Goal: Information Seeking & Learning: Learn about a topic

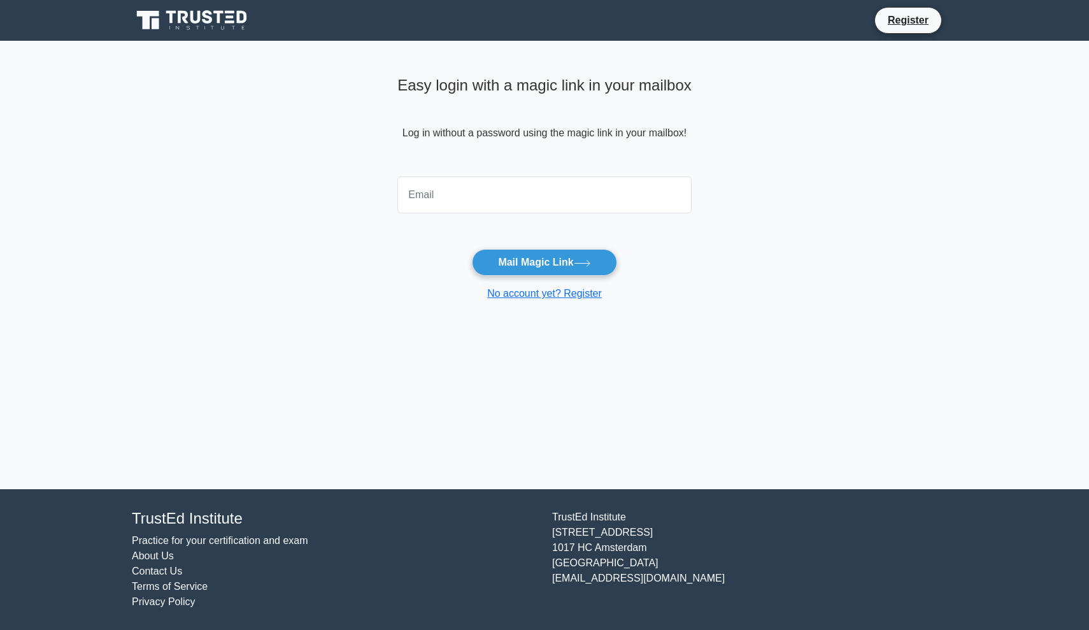
click at [590, 189] on input "email" at bounding box center [545, 194] width 294 height 37
type input "sandeep.bhardwaj1511@gmail.com"
click at [584, 260] on icon at bounding box center [582, 263] width 17 height 7
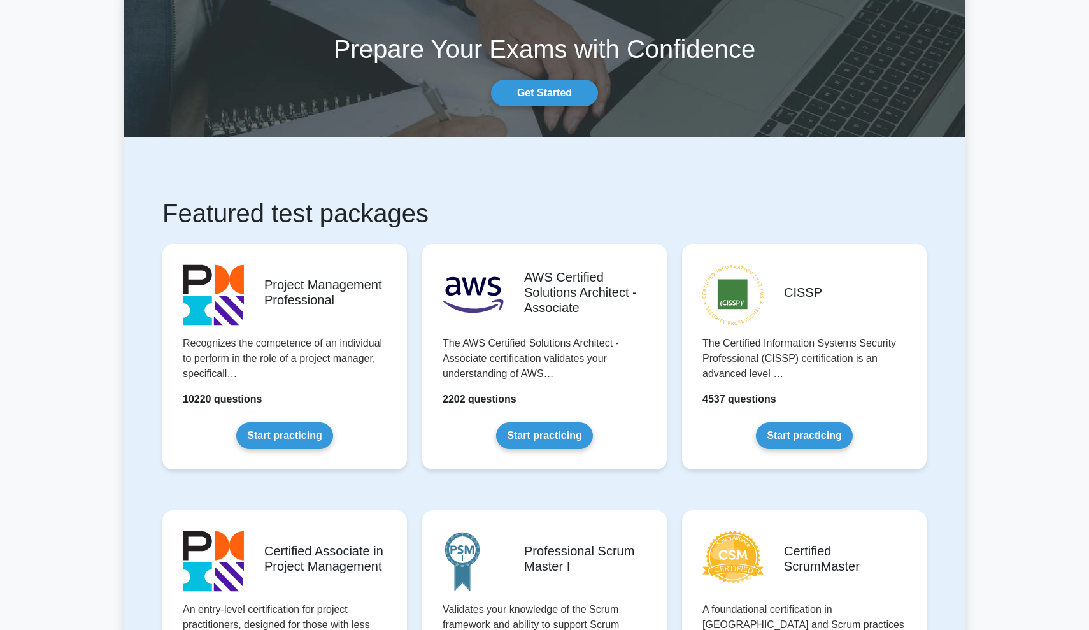
scroll to position [57, 0]
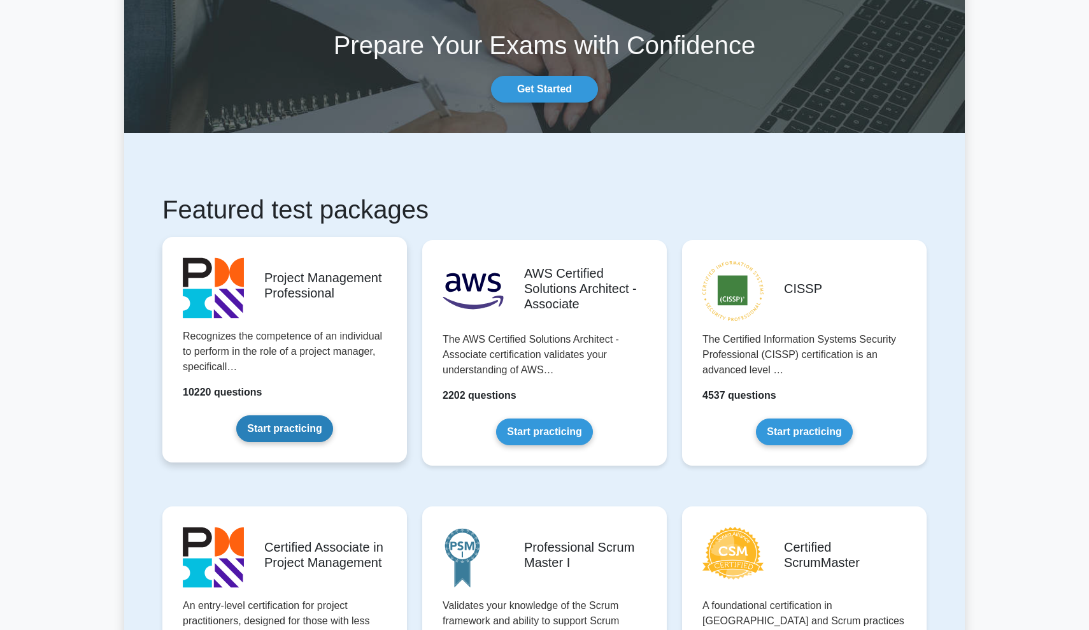
click at [285, 435] on link "Start practicing" at bounding box center [284, 428] width 96 height 27
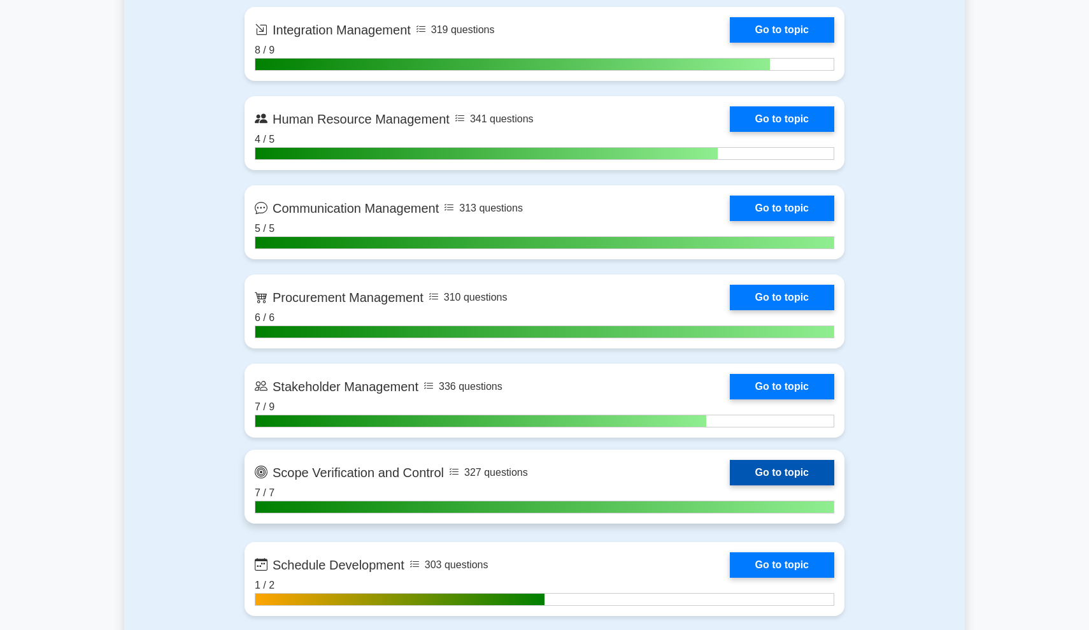
scroll to position [1425, 0]
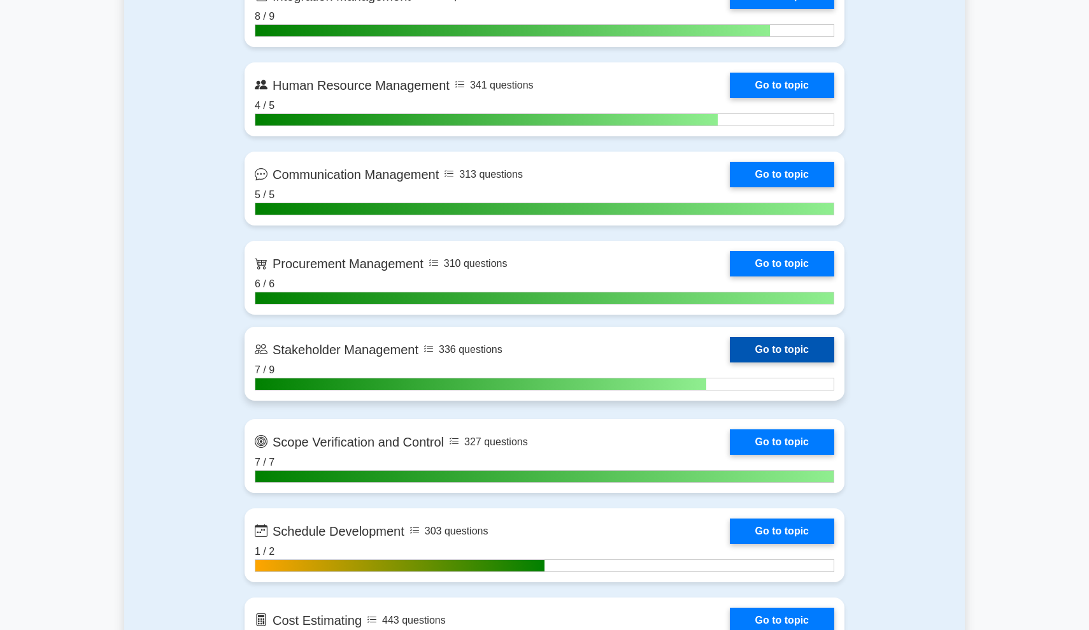
click at [761, 352] on link "Go to topic" at bounding box center [782, 349] width 104 height 25
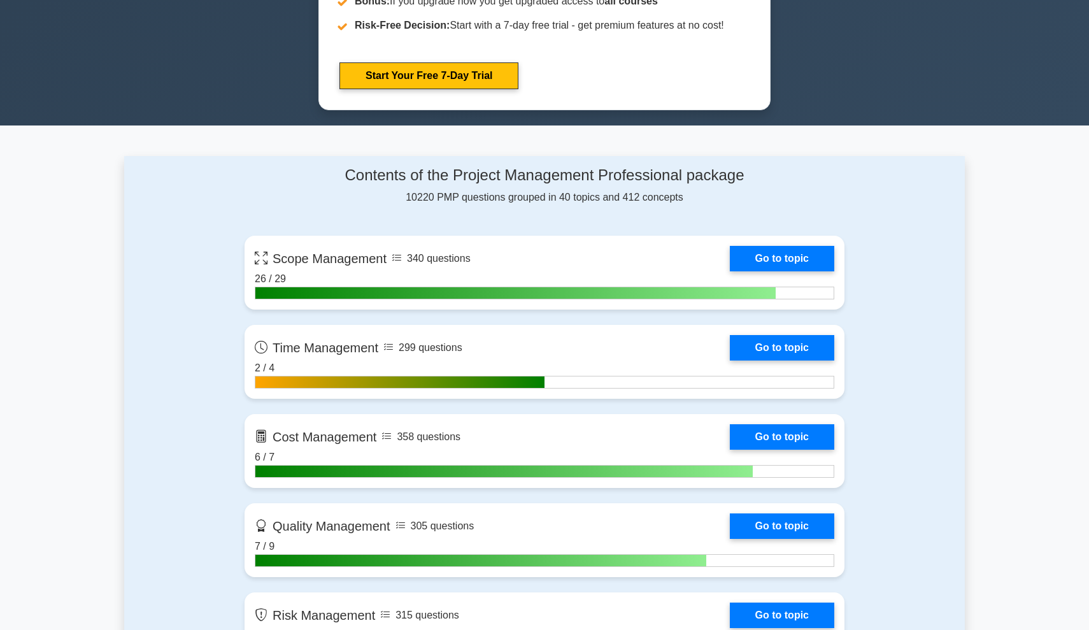
scroll to position [721, 0]
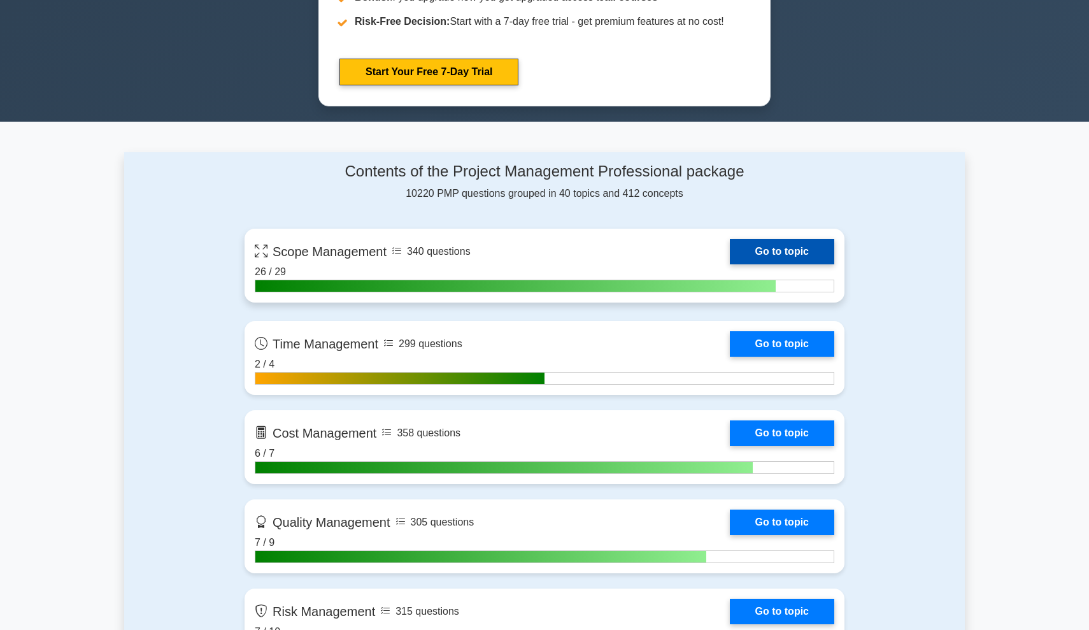
click at [744, 250] on link "Go to topic" at bounding box center [782, 251] width 104 height 25
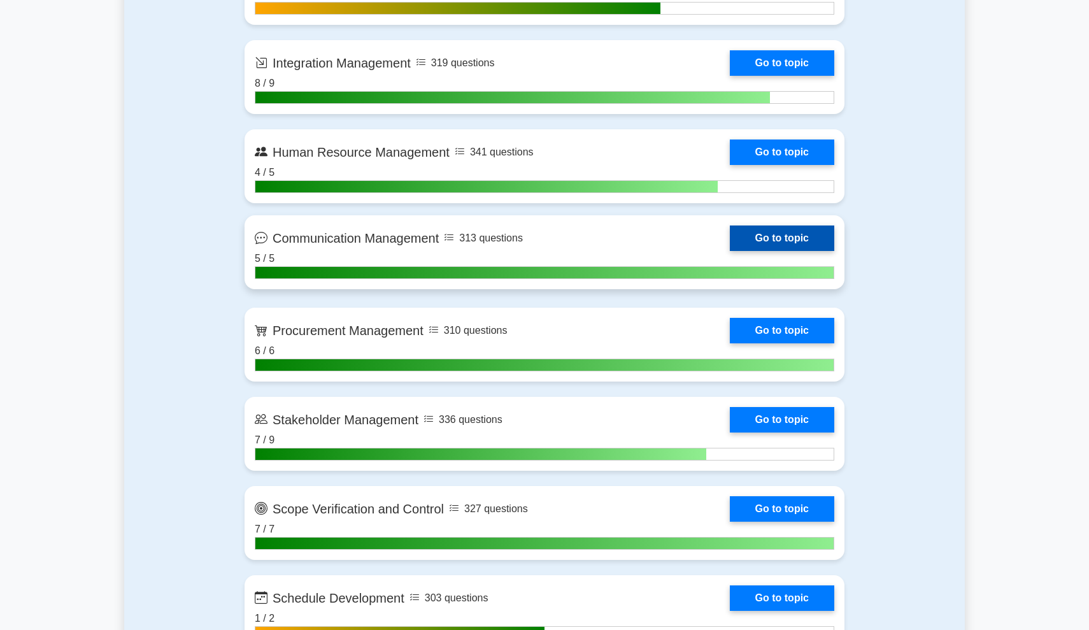
scroll to position [1377, 0]
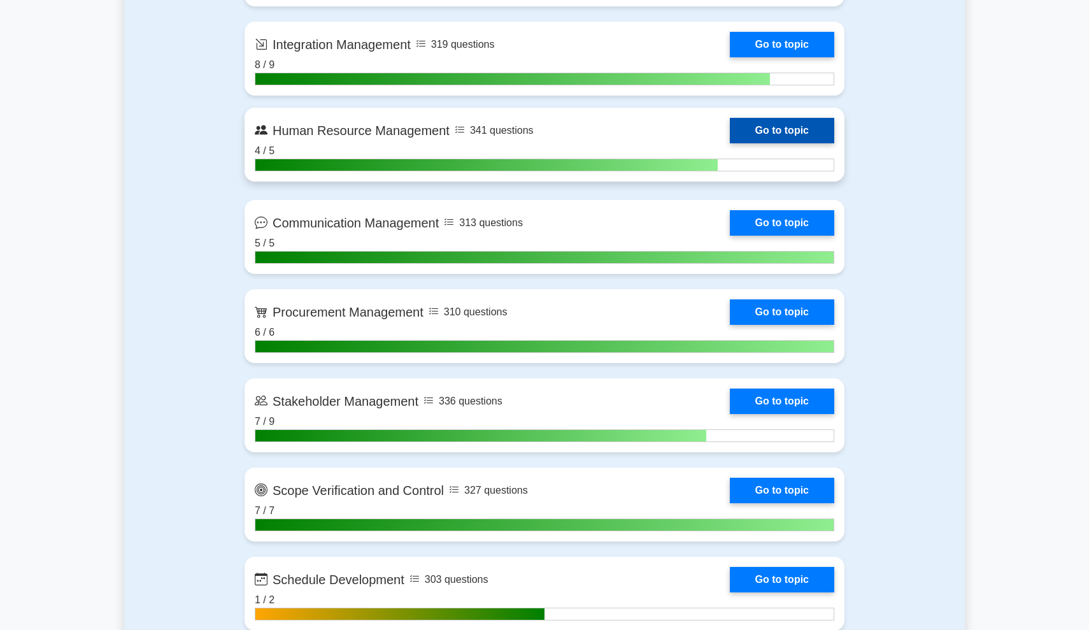
click at [757, 128] on link "Go to topic" at bounding box center [782, 130] width 104 height 25
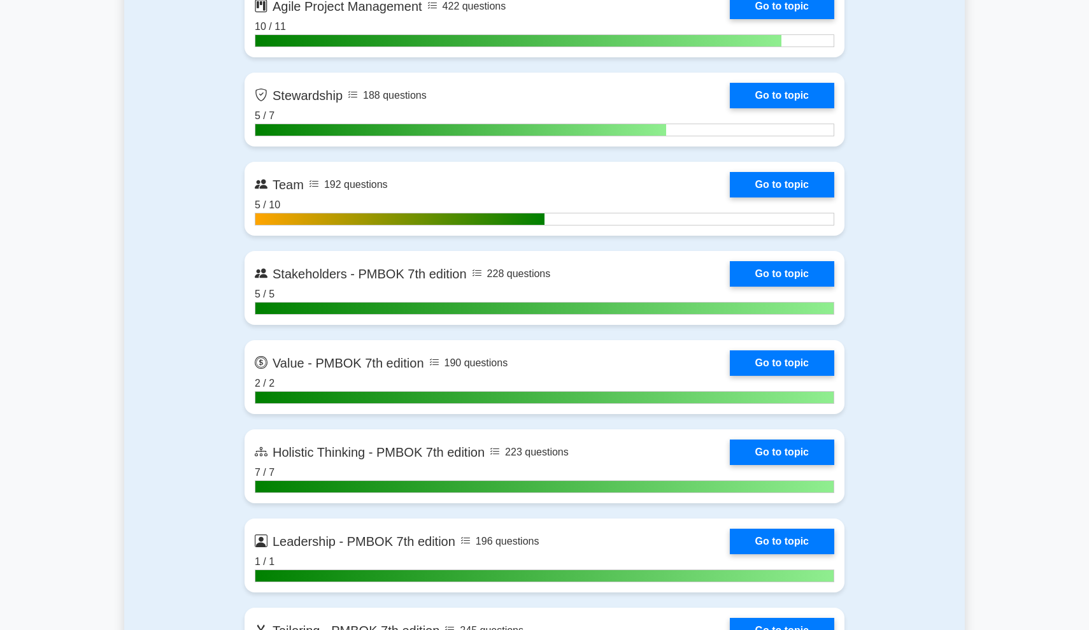
scroll to position [3500, 0]
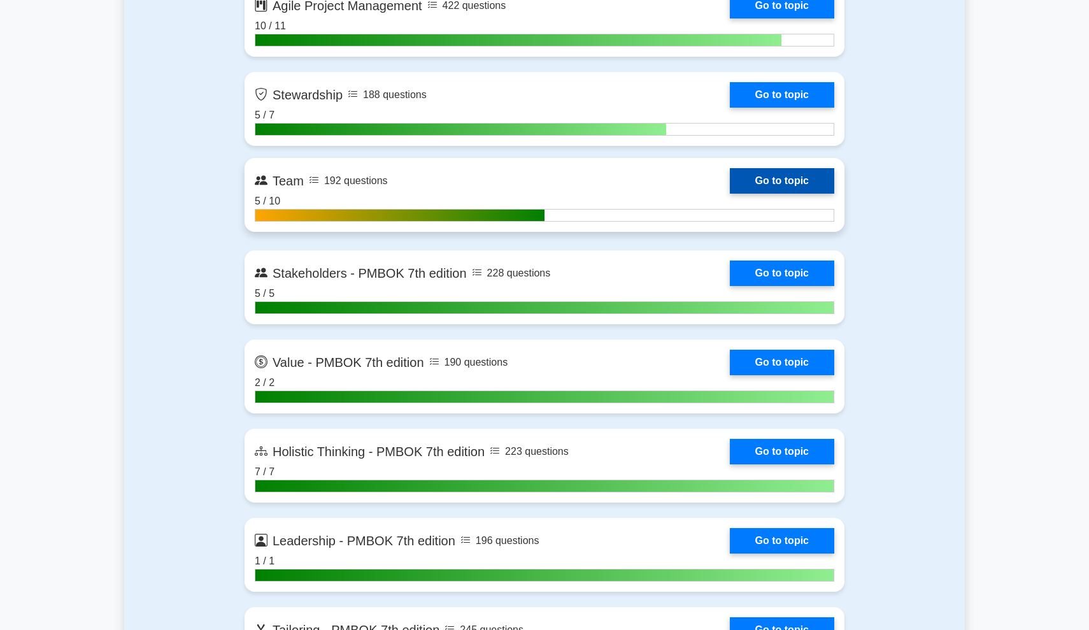
click at [753, 180] on link "Go to topic" at bounding box center [782, 180] width 104 height 25
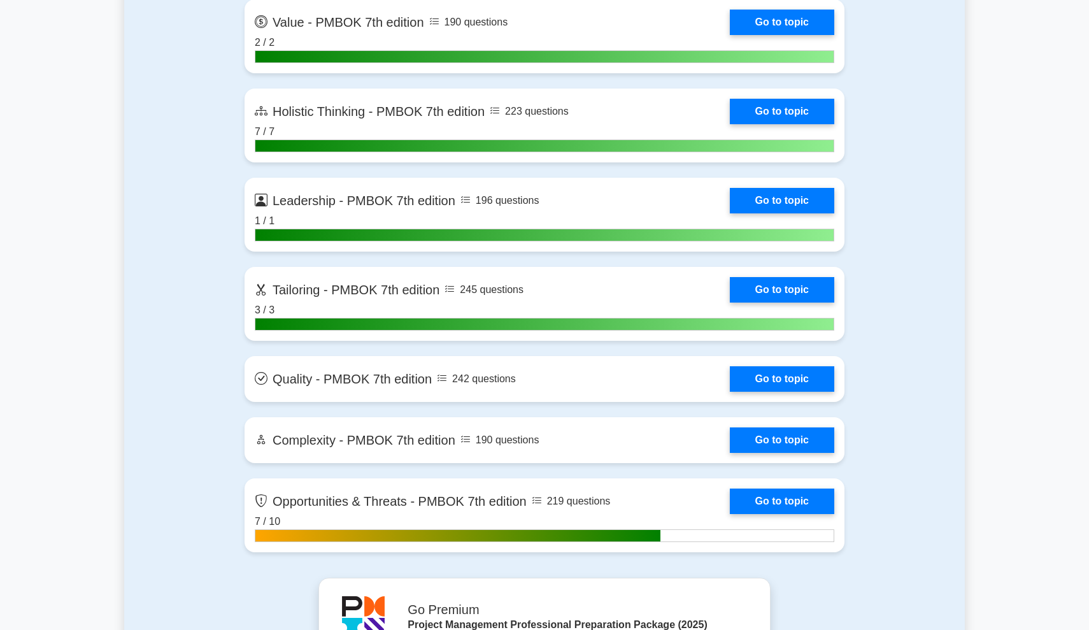
scroll to position [3844, 0]
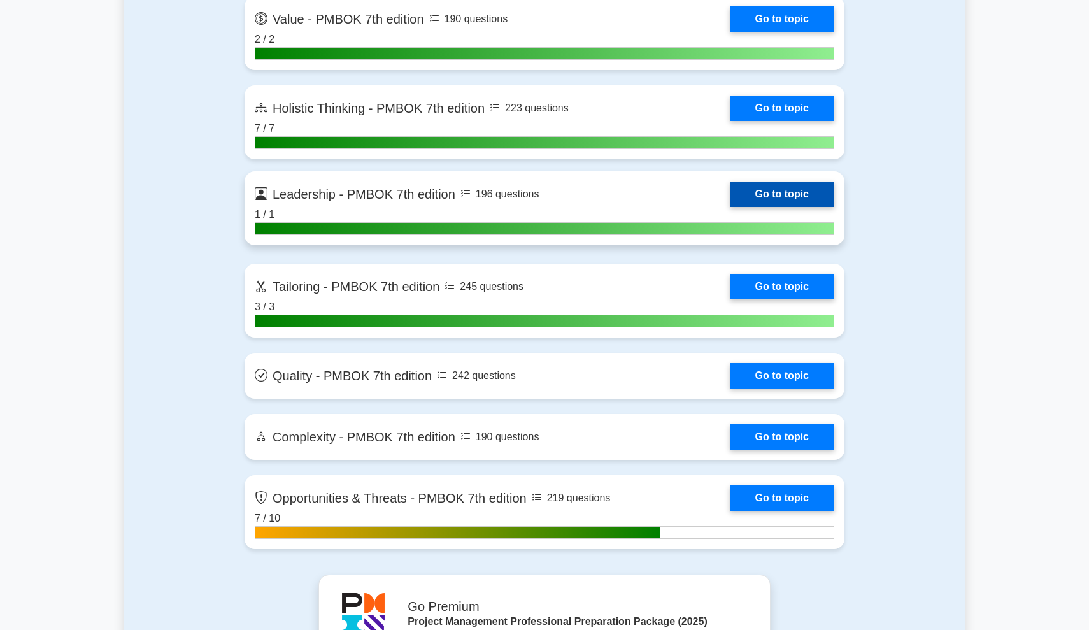
click at [782, 196] on link "Go to topic" at bounding box center [782, 194] width 104 height 25
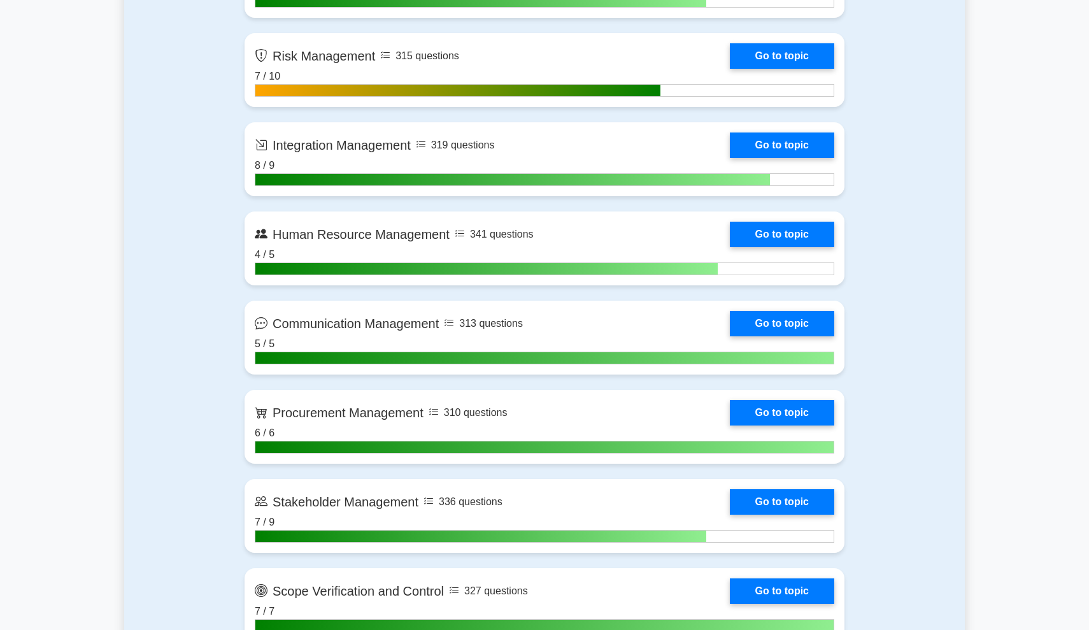
scroll to position [1299, 0]
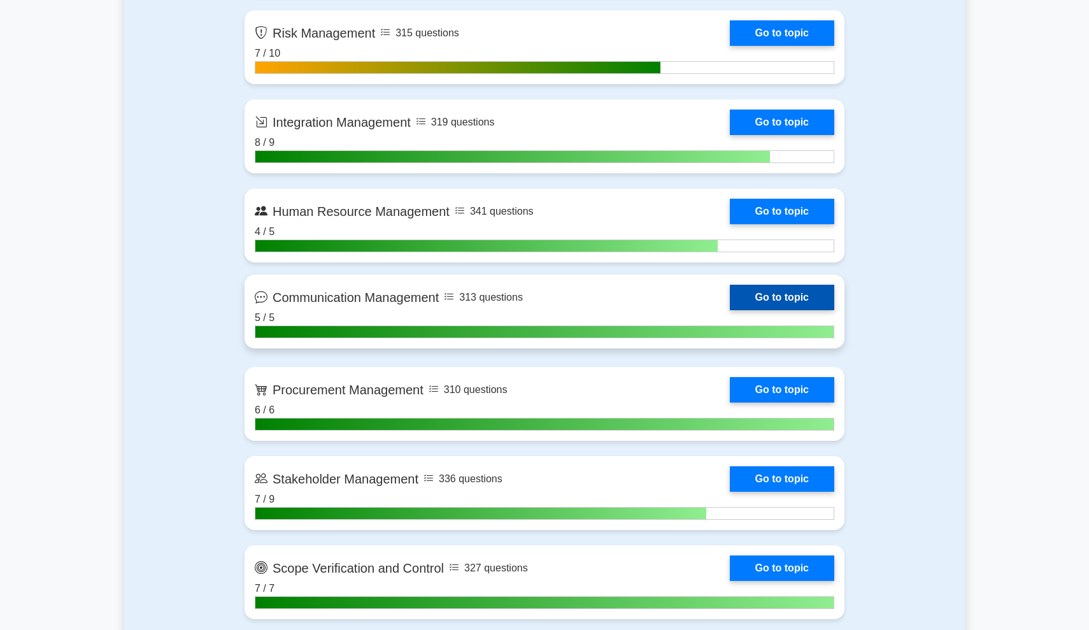
click at [740, 295] on link "Go to topic" at bounding box center [782, 297] width 104 height 25
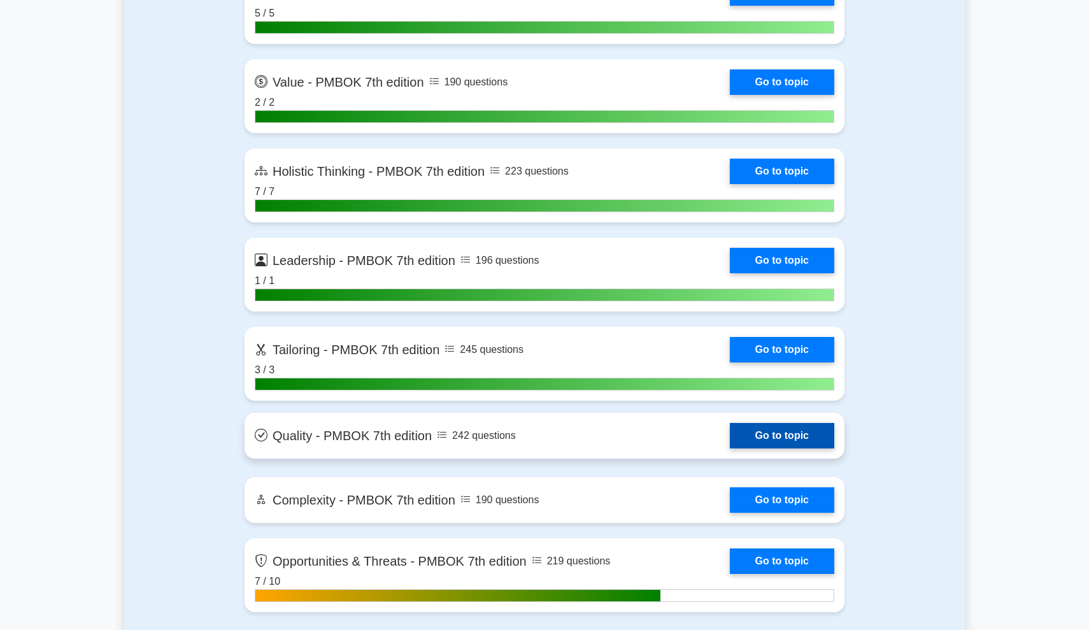
scroll to position [3781, 0]
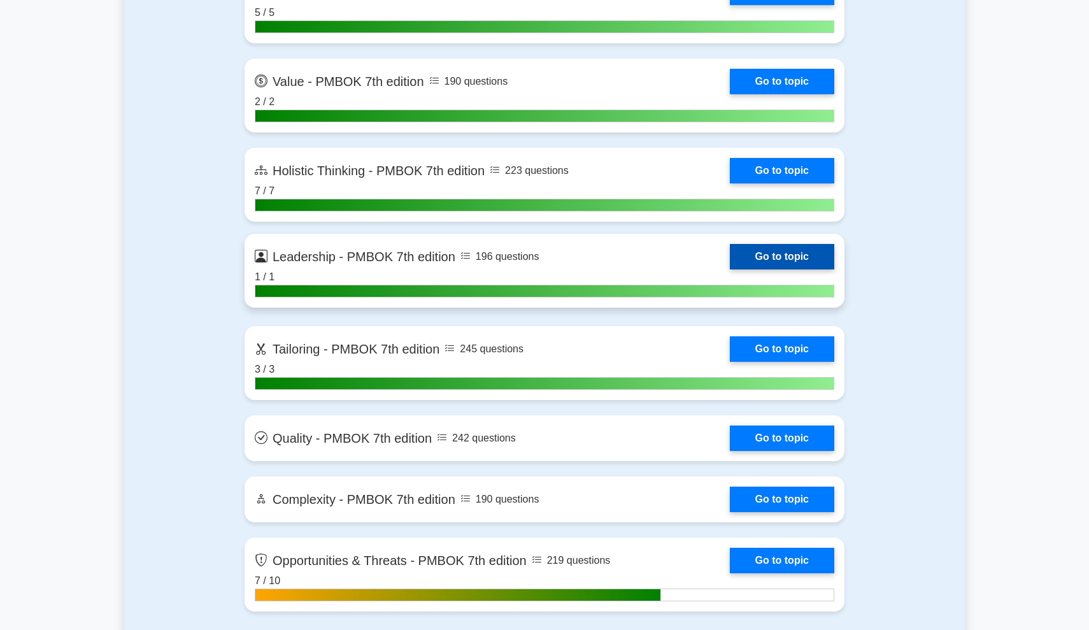
click at [772, 249] on link "Go to topic" at bounding box center [782, 256] width 104 height 25
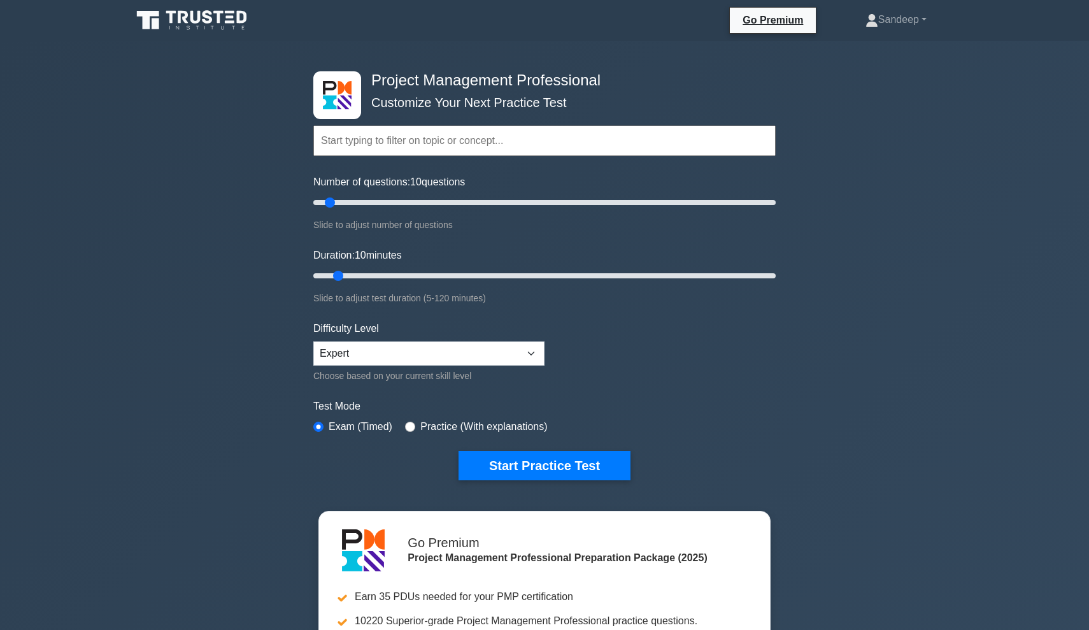
scroll to position [0, 0]
click at [378, 139] on input "text" at bounding box center [544, 141] width 463 height 31
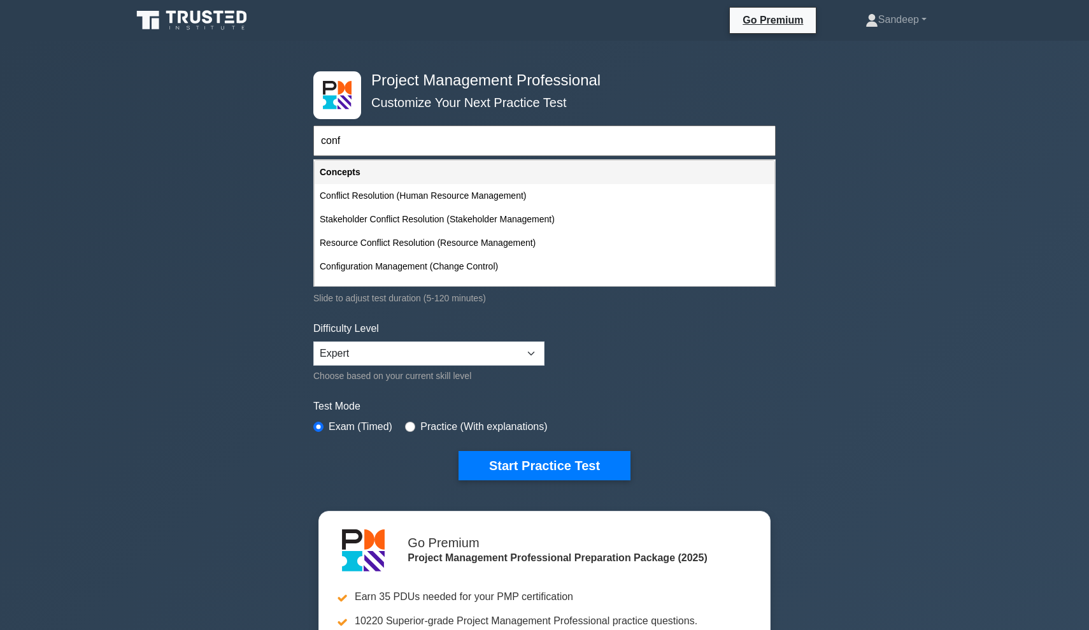
type input "conf"
click at [969, 185] on div "Project Management Professional Customize Your Next Practice Test conf Topics S…" at bounding box center [544, 442] width 1089 height 802
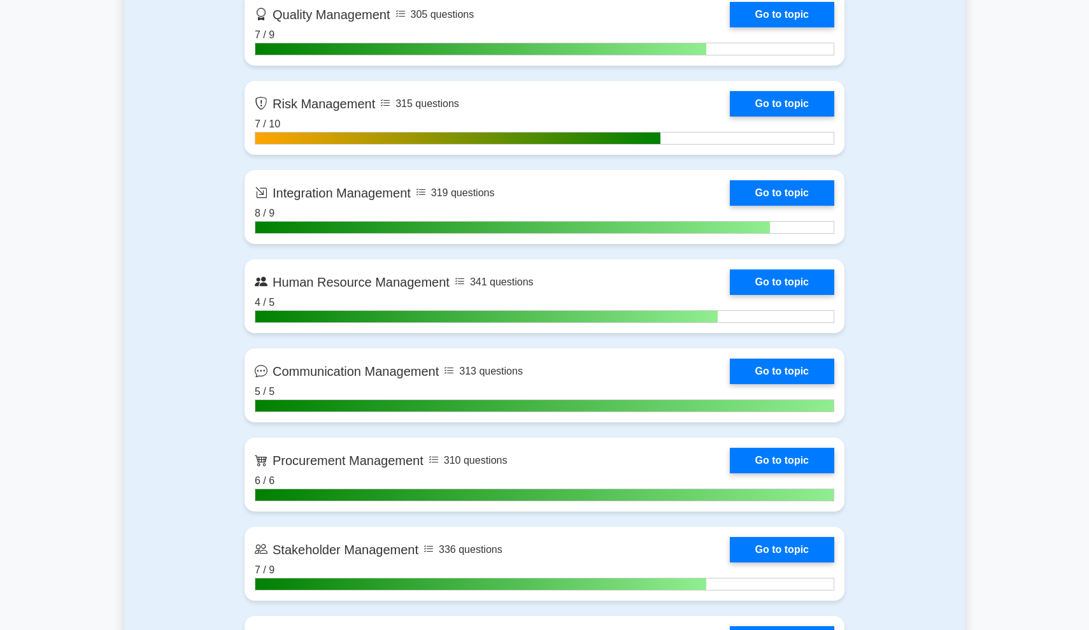
scroll to position [1335, 0]
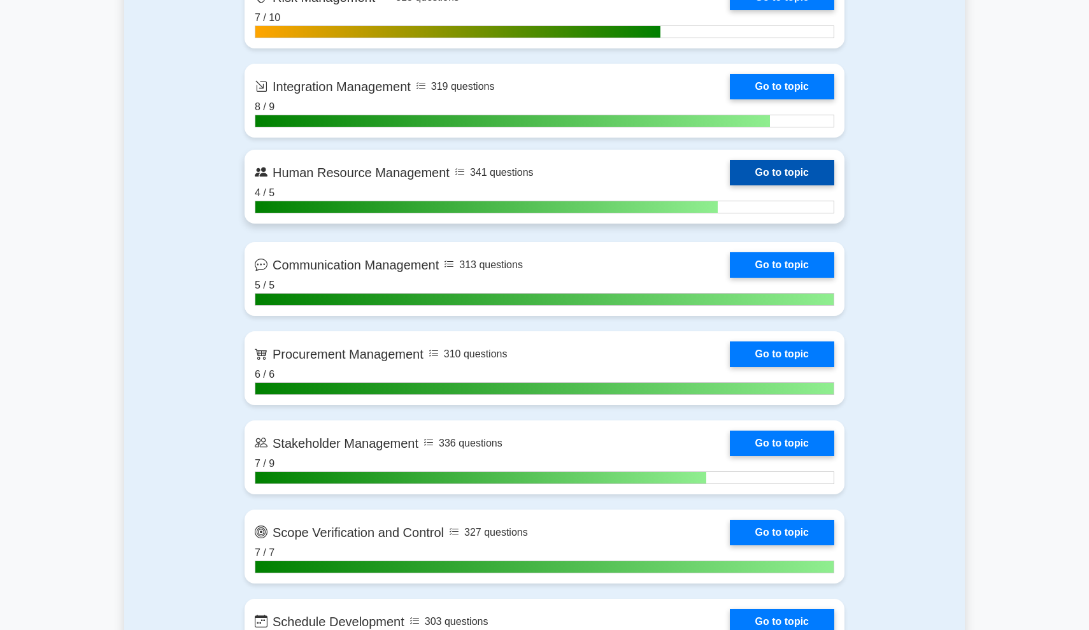
click at [777, 171] on link "Go to topic" at bounding box center [782, 172] width 104 height 25
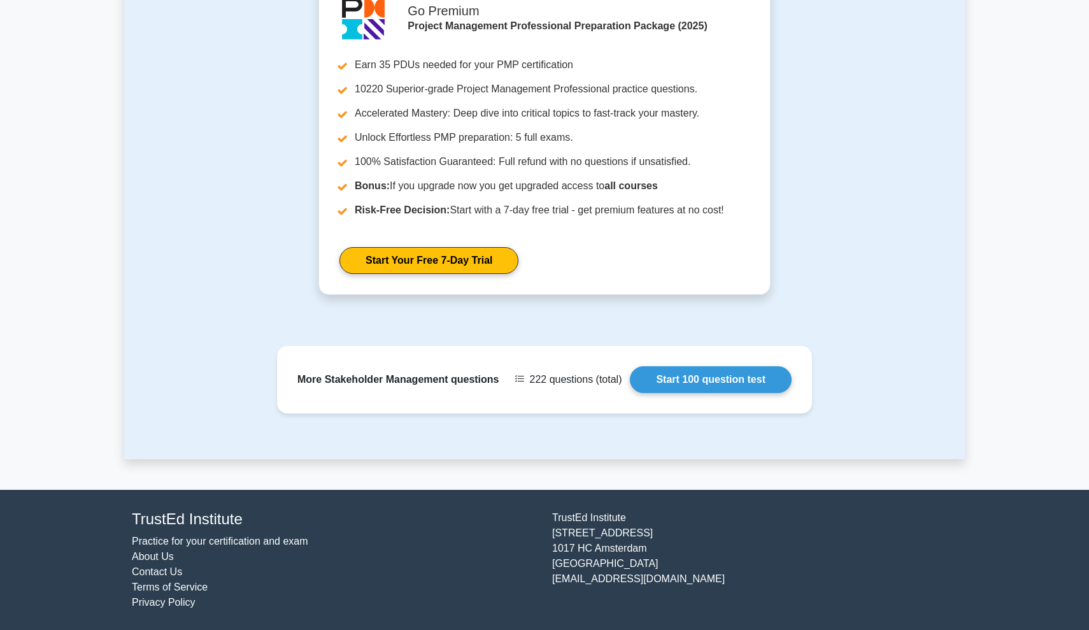
scroll to position [872, 0]
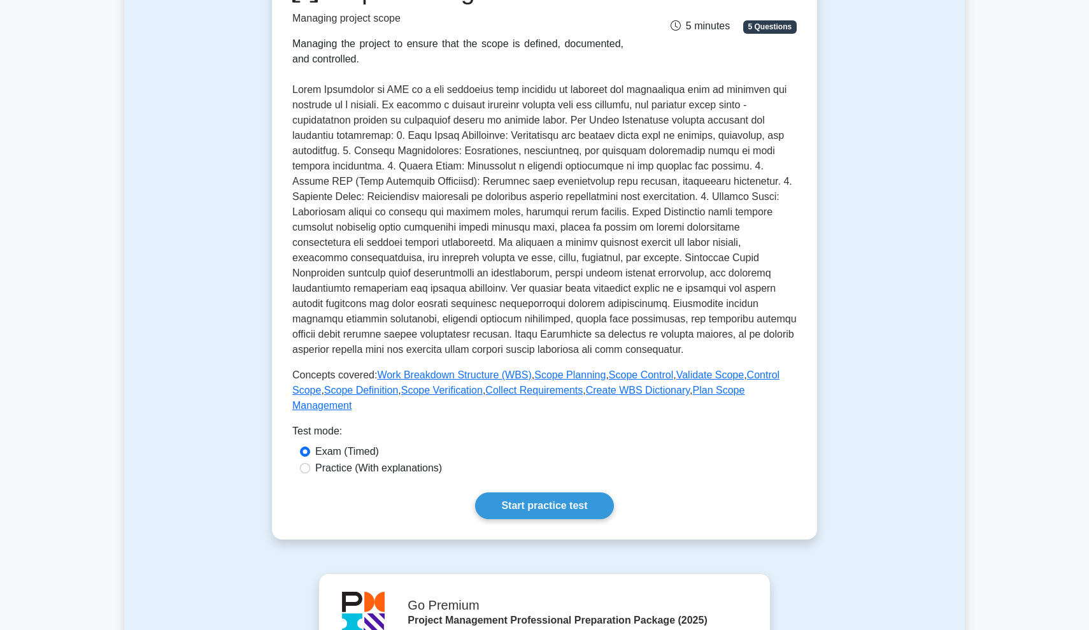
scroll to position [206, 0]
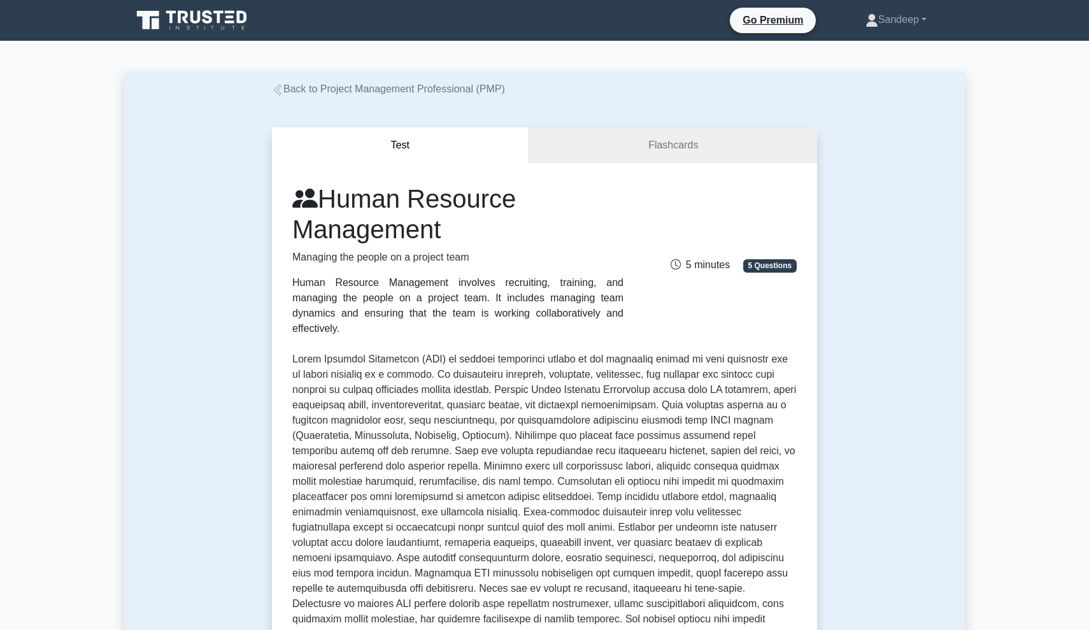
scroll to position [422, 0]
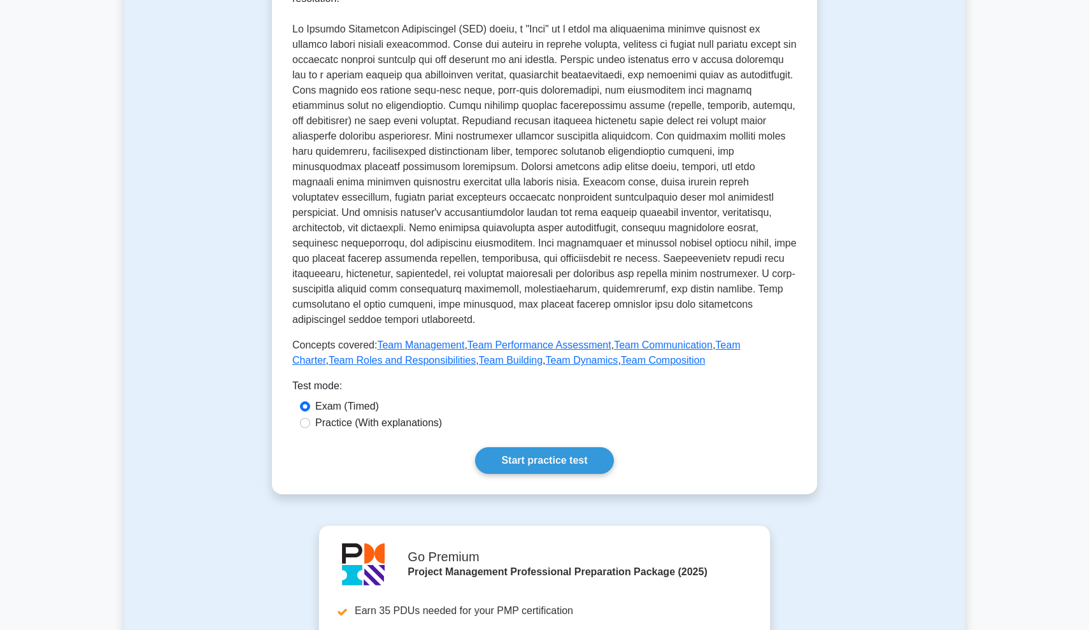
scroll to position [343, 0]
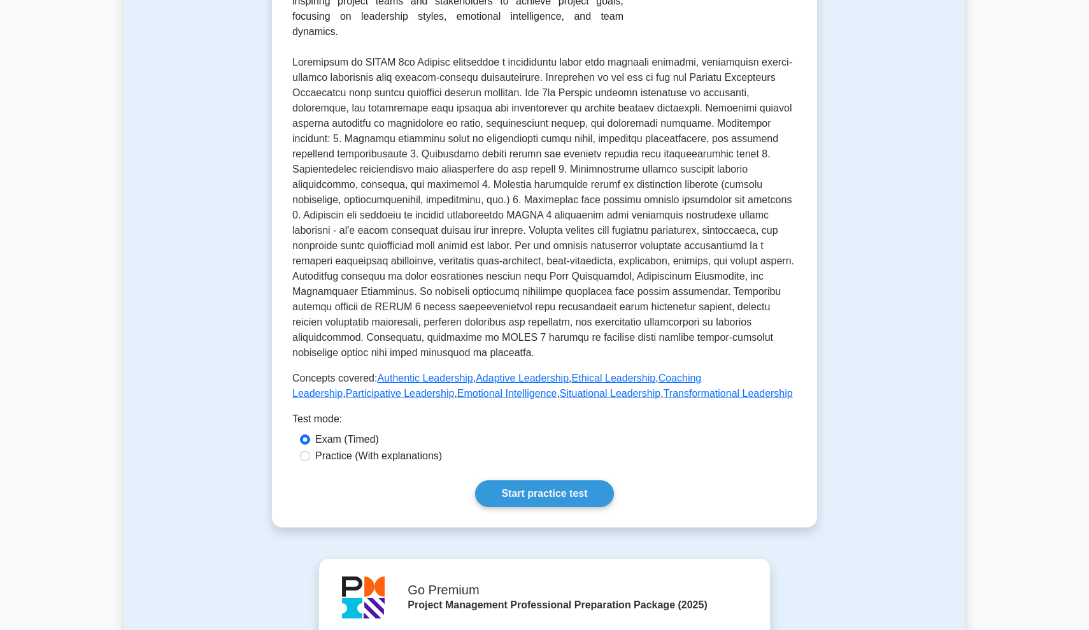
scroll to position [298, 0]
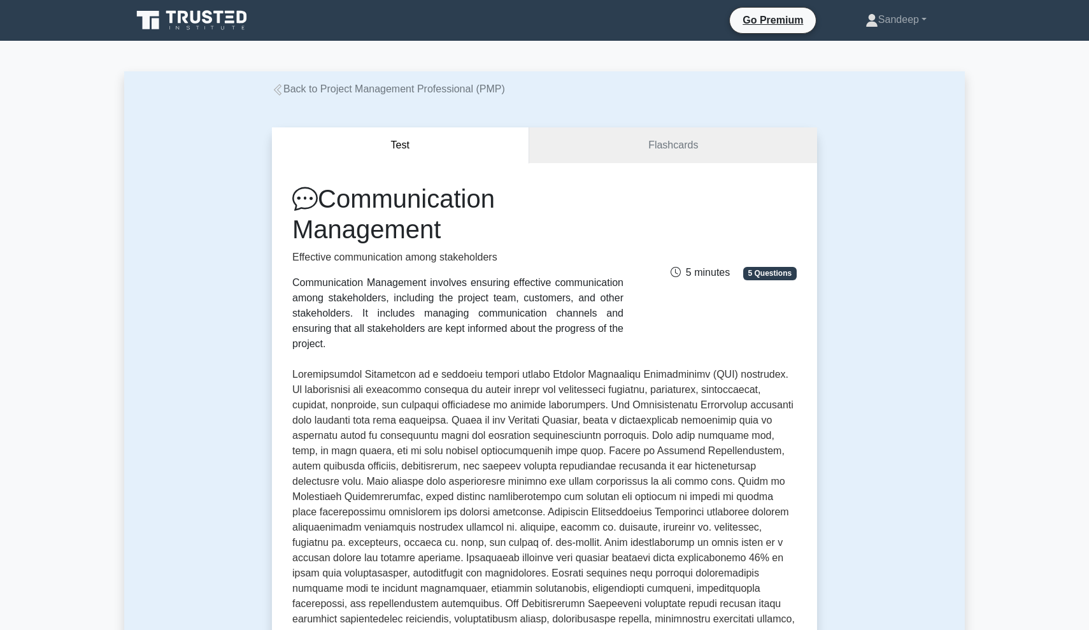
scroll to position [395, 0]
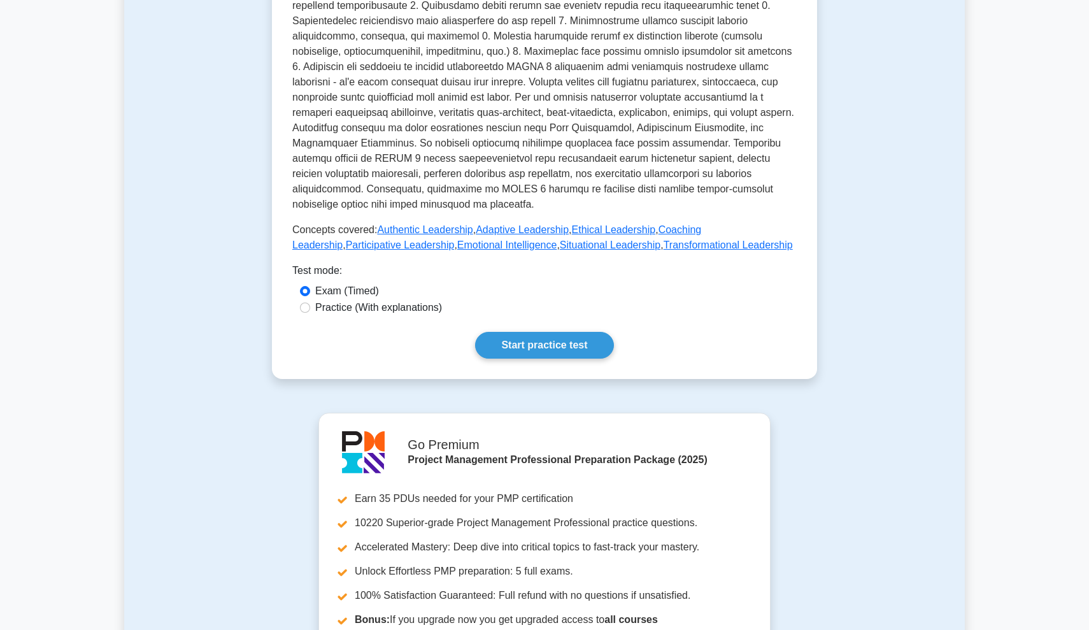
scroll to position [71, 0]
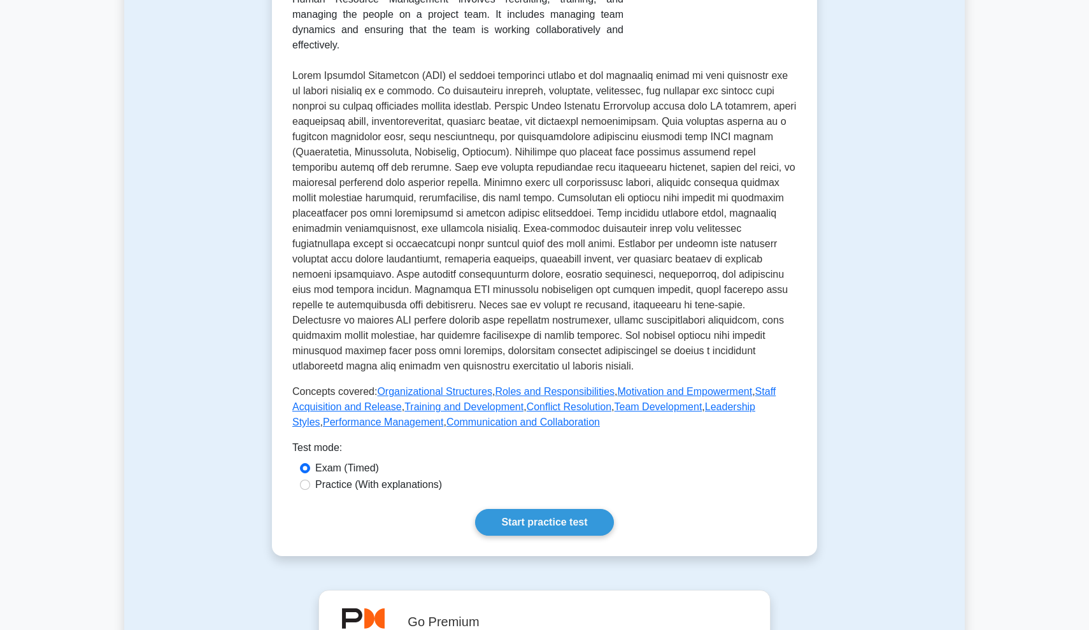
scroll to position [277, 0]
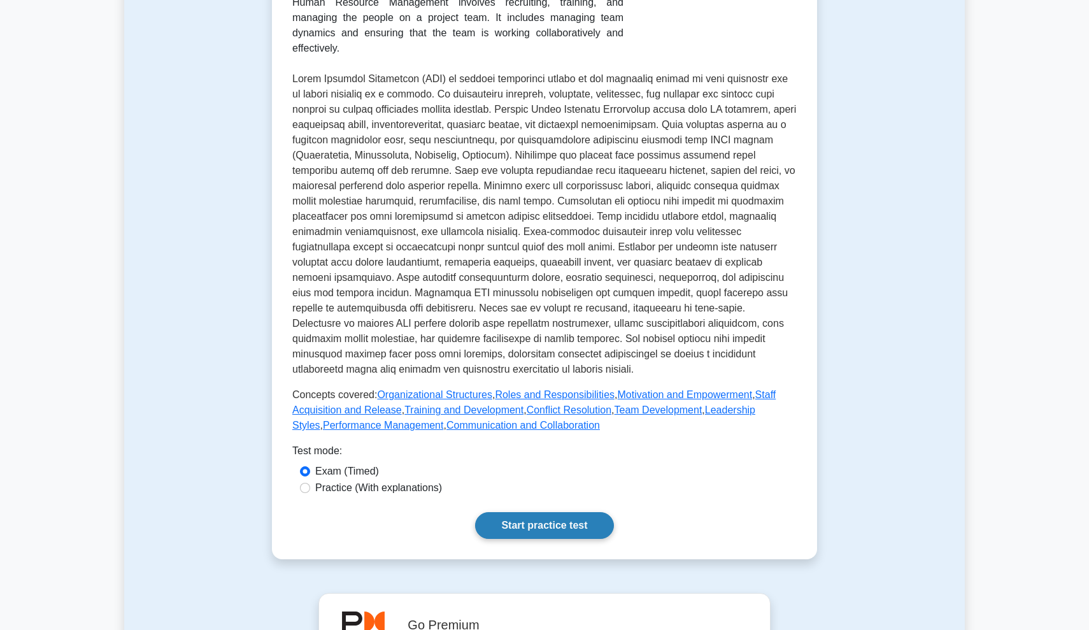
click at [577, 524] on link "Start practice test" at bounding box center [544, 525] width 138 height 27
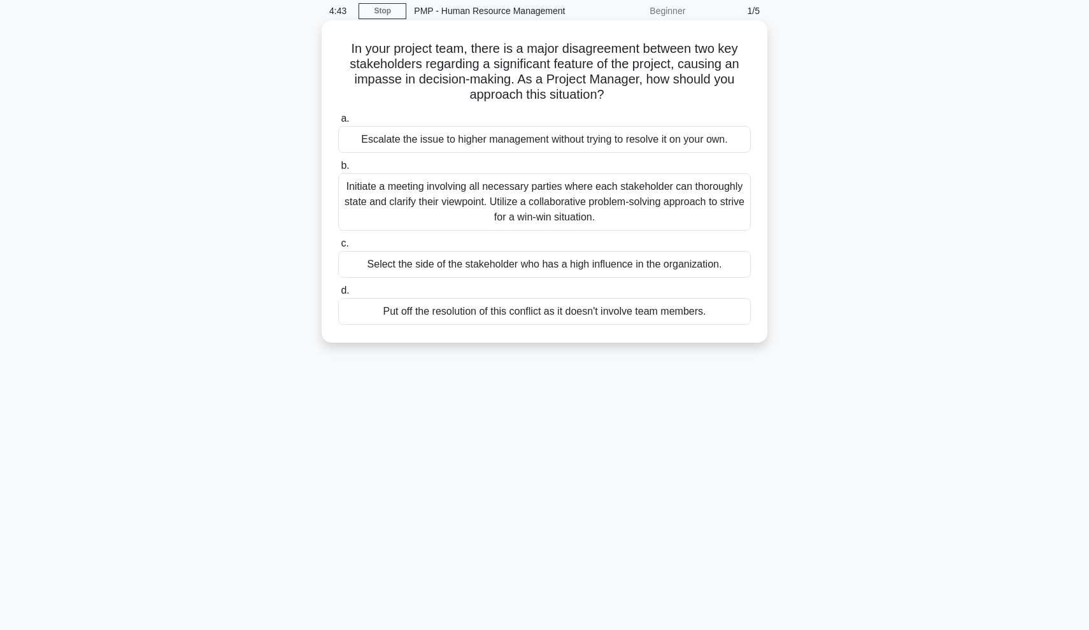
scroll to position [52, 0]
click at [566, 202] on div "Initiate a meeting involving all necessary parties where each stakeholder can t…" at bounding box center [544, 201] width 413 height 57
click at [338, 169] on input "b. Initiate a meeting involving all necessary parties where each stakeholder ca…" at bounding box center [338, 165] width 0 height 8
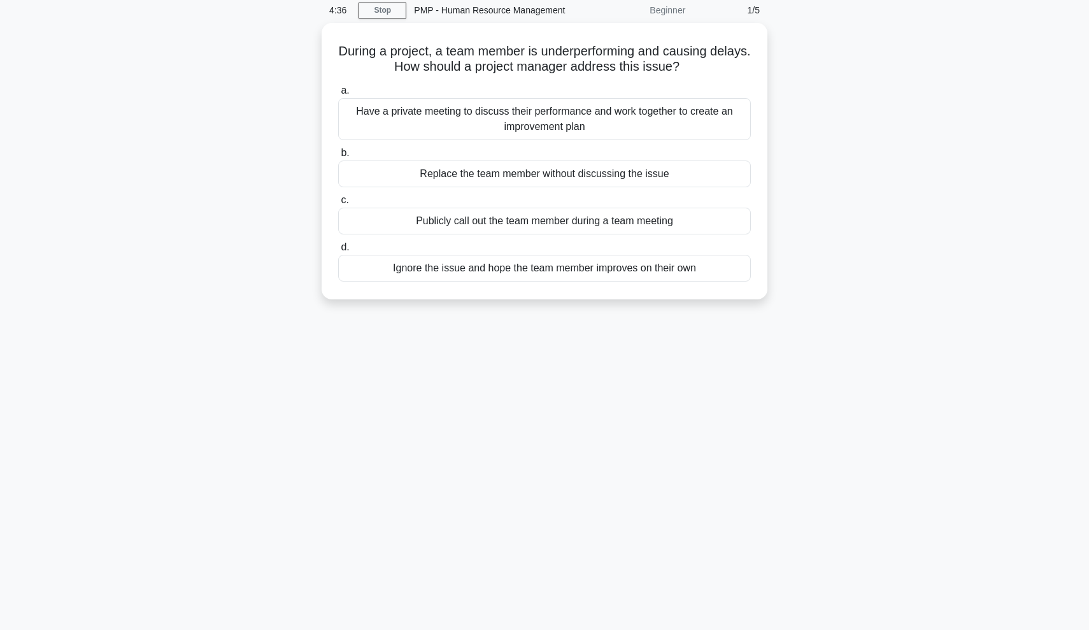
scroll to position [0, 0]
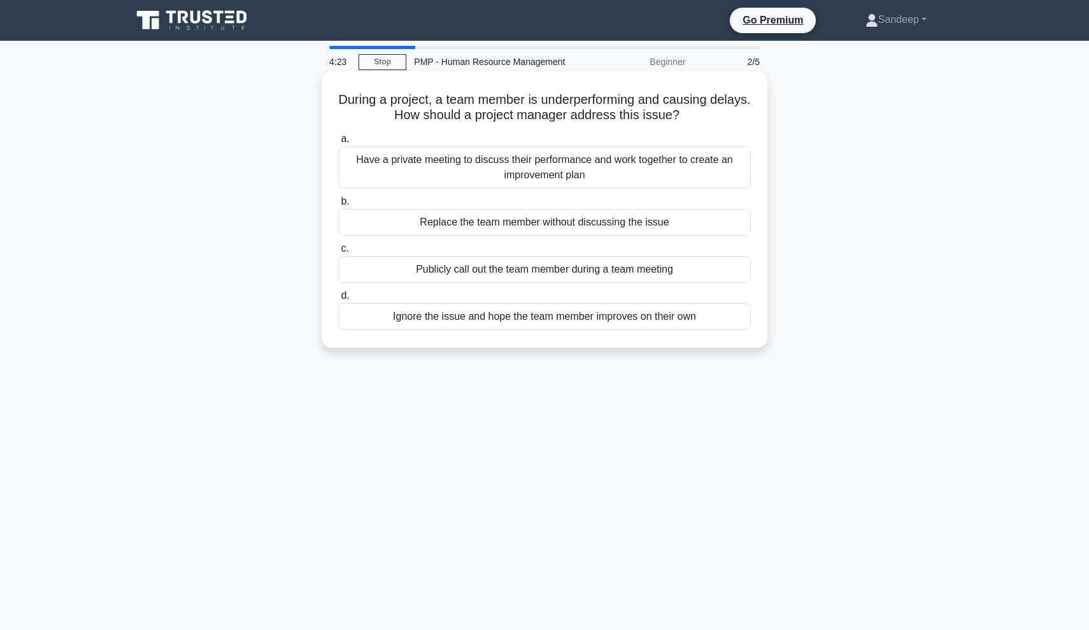
click at [568, 172] on div "Have a private meeting to discuss their performance and work together to create…" at bounding box center [544, 168] width 413 height 42
click at [338, 143] on input "a. Have a private meeting to discuss their performance and work together to cre…" at bounding box center [338, 139] width 0 height 8
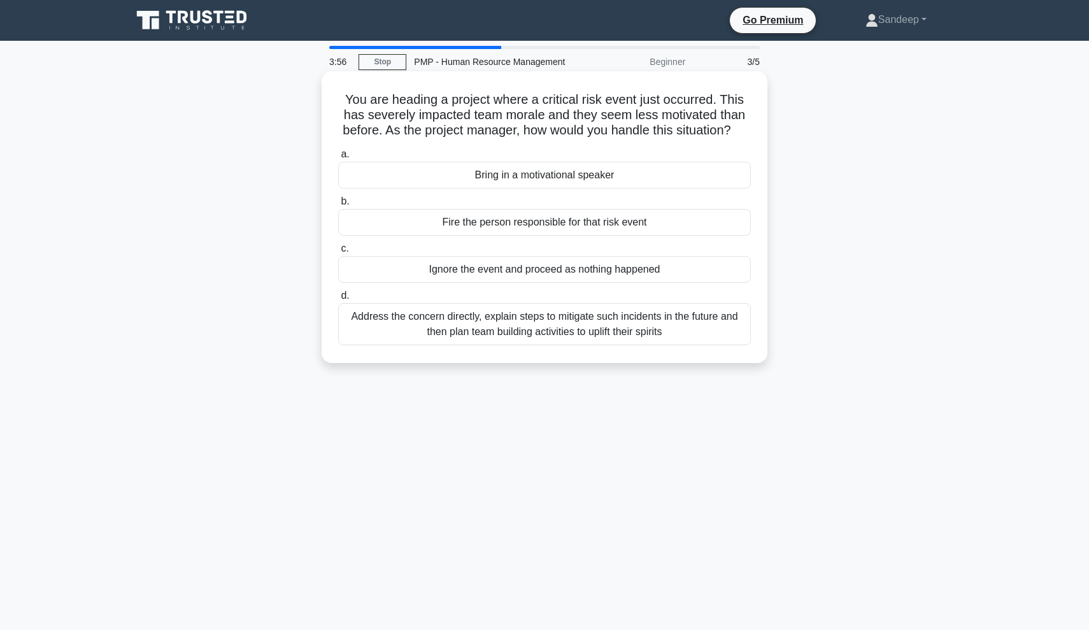
click at [432, 333] on div "Address the concern directly, explain steps to mitigate such incidents in the f…" at bounding box center [544, 324] width 413 height 42
click at [338, 300] on input "d. Address the concern directly, explain steps to mitigate such incidents in th…" at bounding box center [338, 296] width 0 height 8
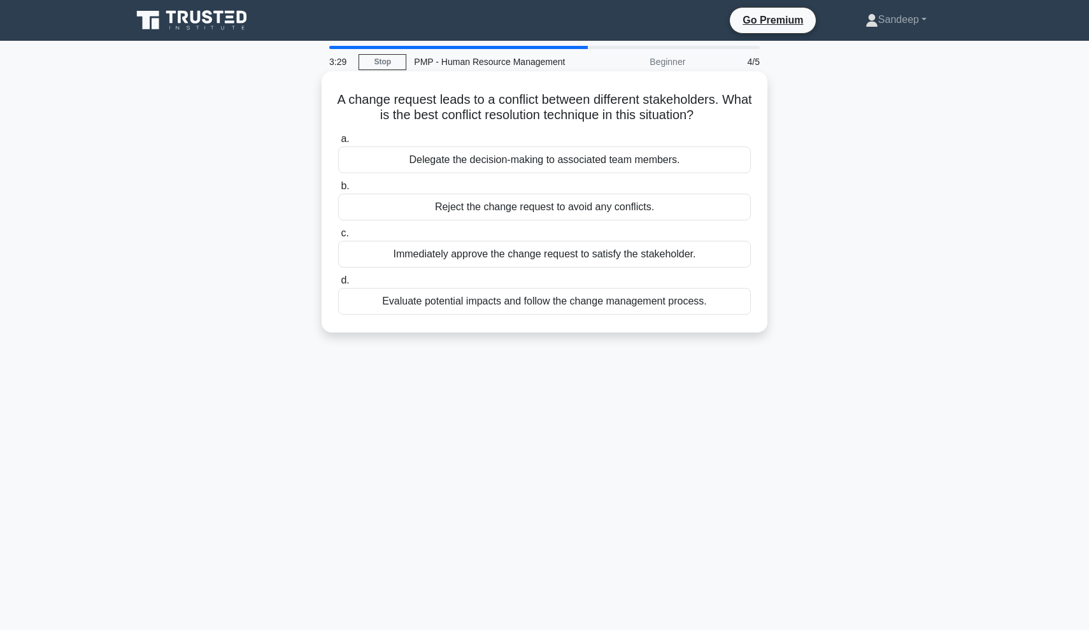
click at [482, 298] on div "Evaluate potential impacts and follow the change management process." at bounding box center [544, 301] width 413 height 27
click at [338, 285] on input "d. Evaluate potential impacts and follow the change management process." at bounding box center [338, 281] width 0 height 8
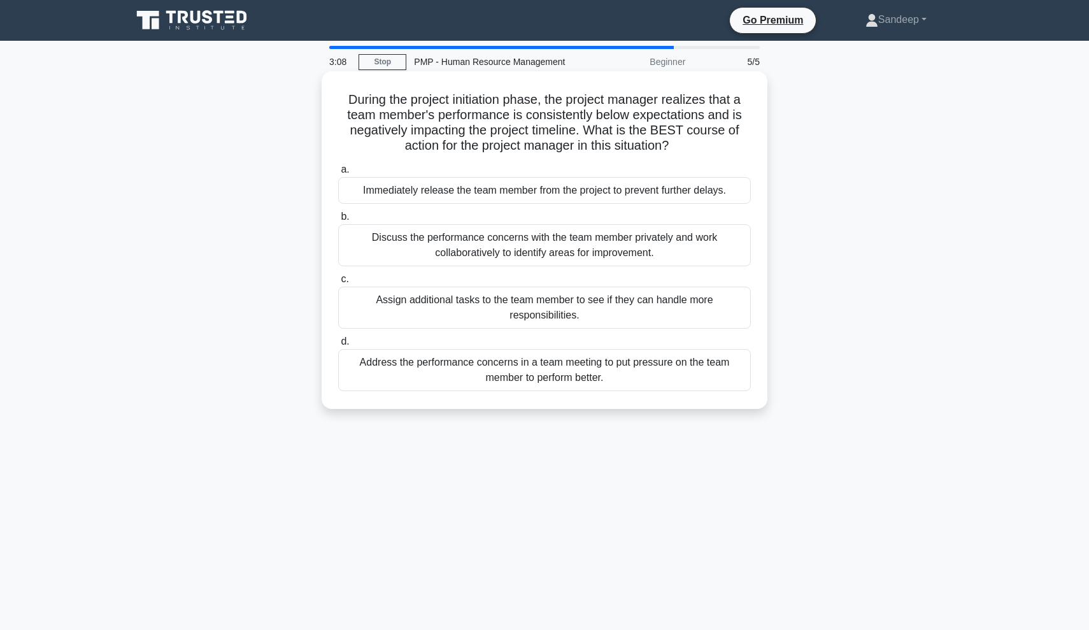
click at [552, 241] on div "Discuss the performance concerns with the team member privately and work collab…" at bounding box center [544, 245] width 413 height 42
click at [338, 221] on input "b. Discuss the performance concerns with the team member privately and work col…" at bounding box center [338, 217] width 0 height 8
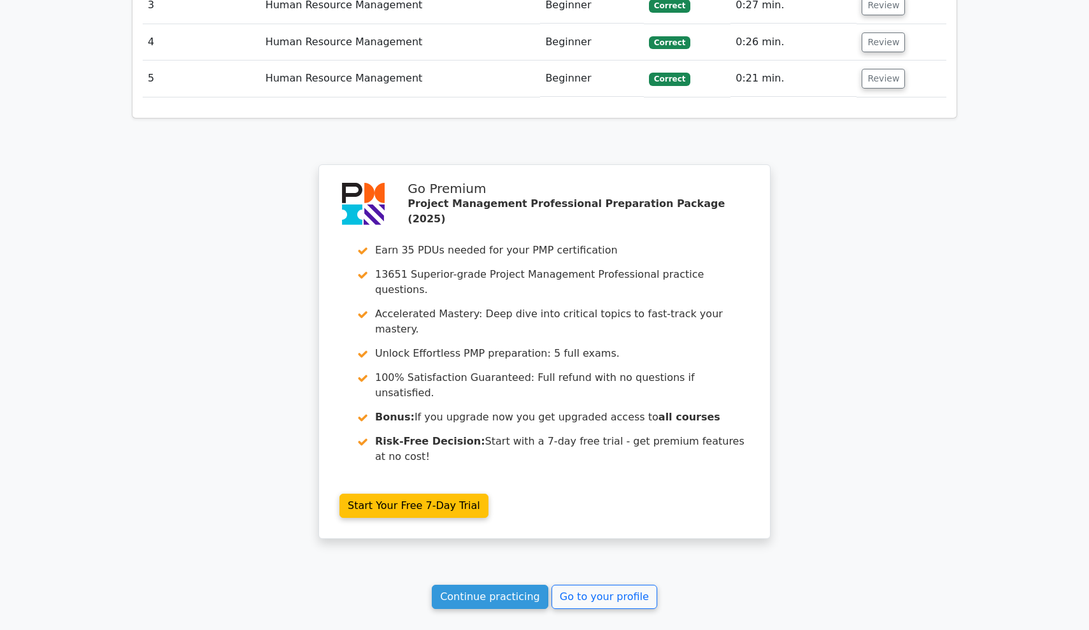
scroll to position [1797, 0]
click at [518, 586] on link "Continue practicing" at bounding box center [490, 598] width 117 height 24
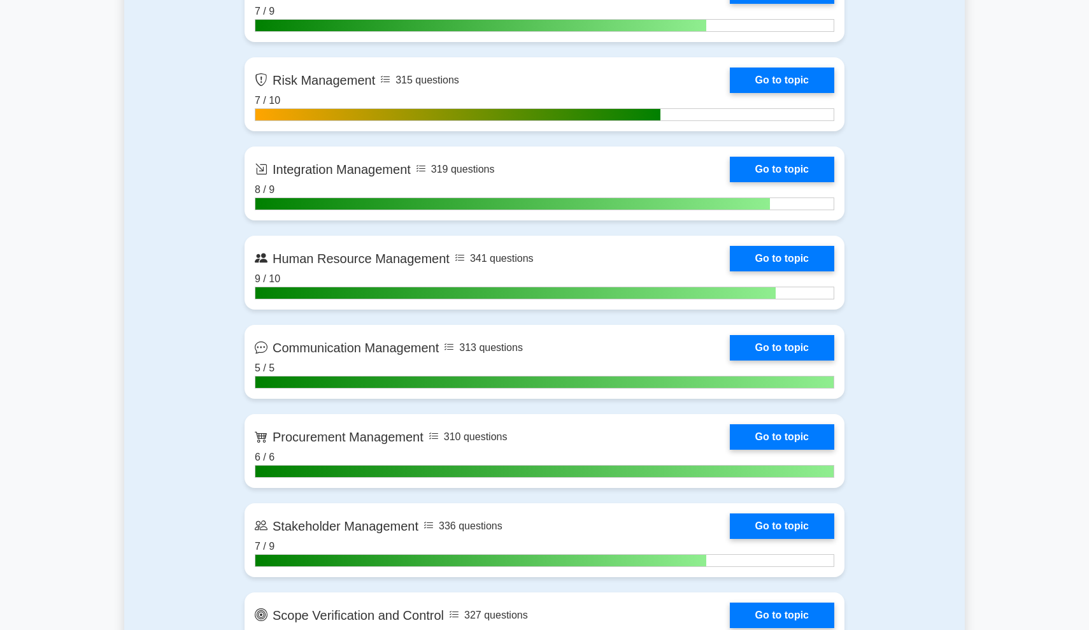
scroll to position [1247, 0]
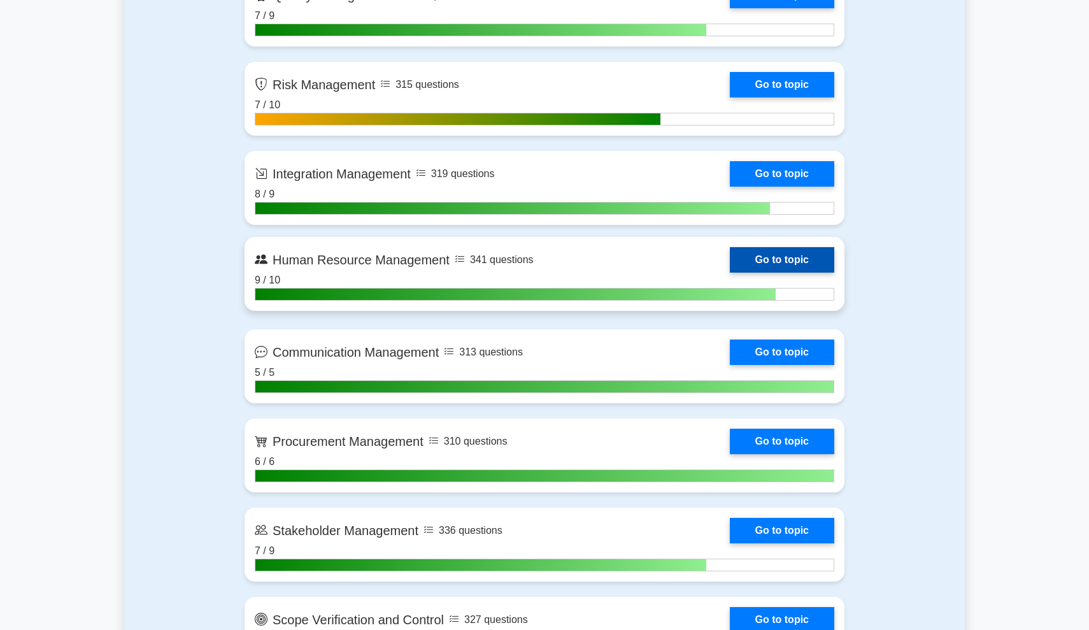
click at [767, 260] on link "Go to topic" at bounding box center [782, 259] width 104 height 25
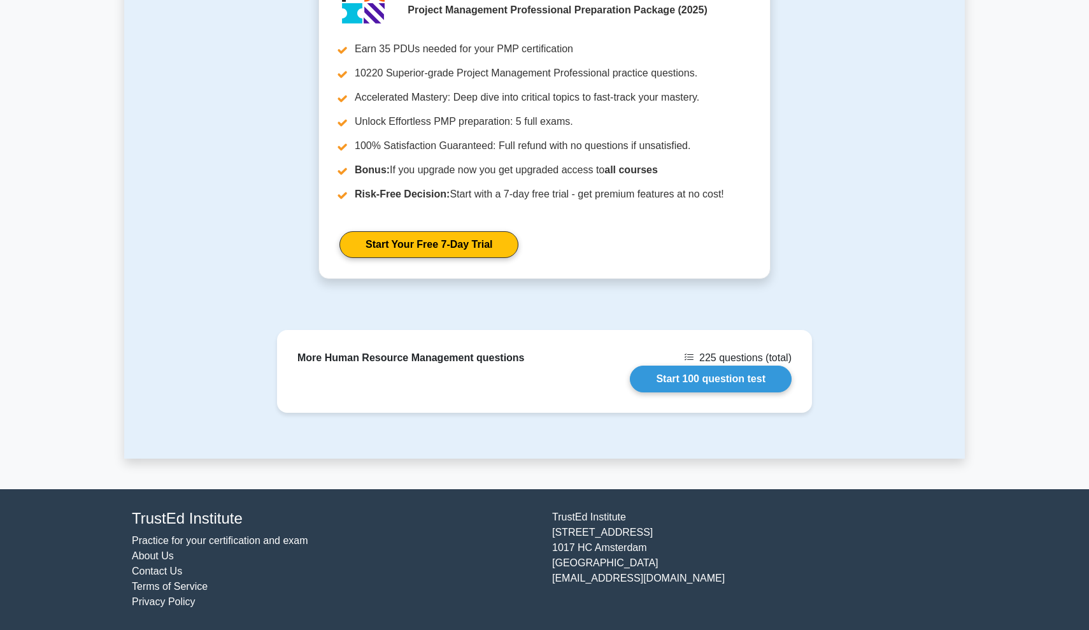
scroll to position [907, 0]
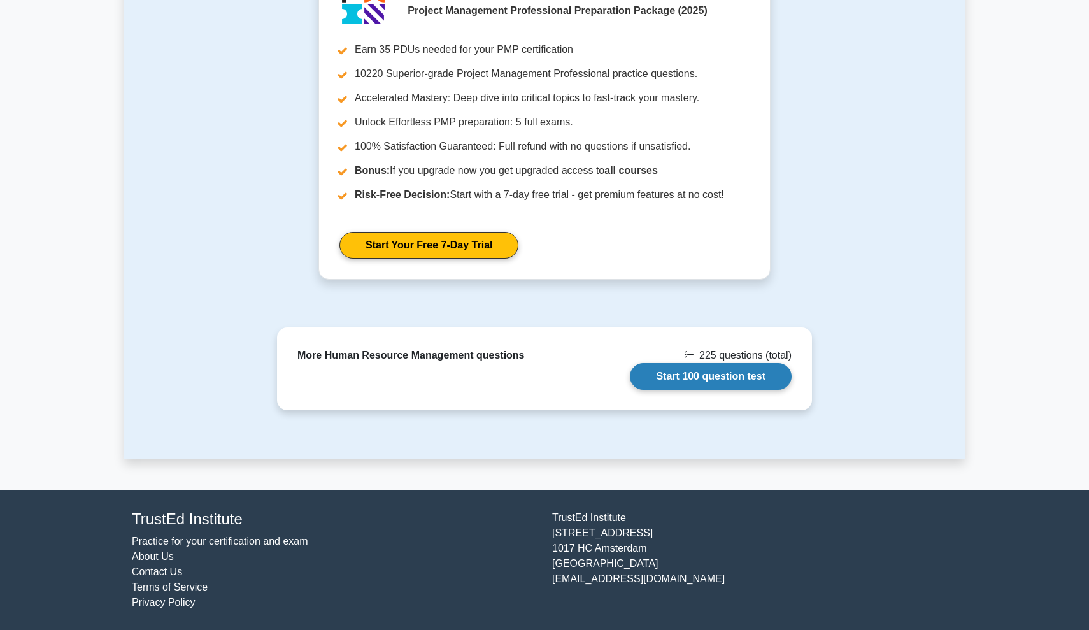
click at [684, 378] on link "Start 100 question test" at bounding box center [711, 376] width 162 height 27
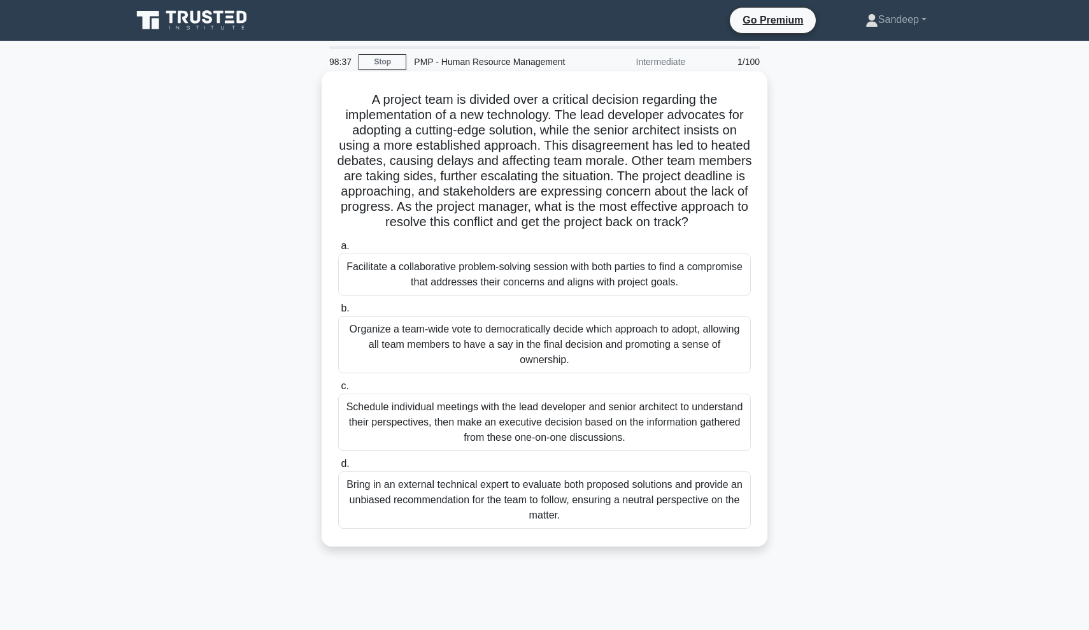
click at [658, 285] on div "Facilitate a collaborative problem-solving session with both parties to find a …" at bounding box center [544, 275] width 413 height 42
click at [338, 250] on input "a. Facilitate a collaborative problem-solving session with both parties to find…" at bounding box center [338, 246] width 0 height 8
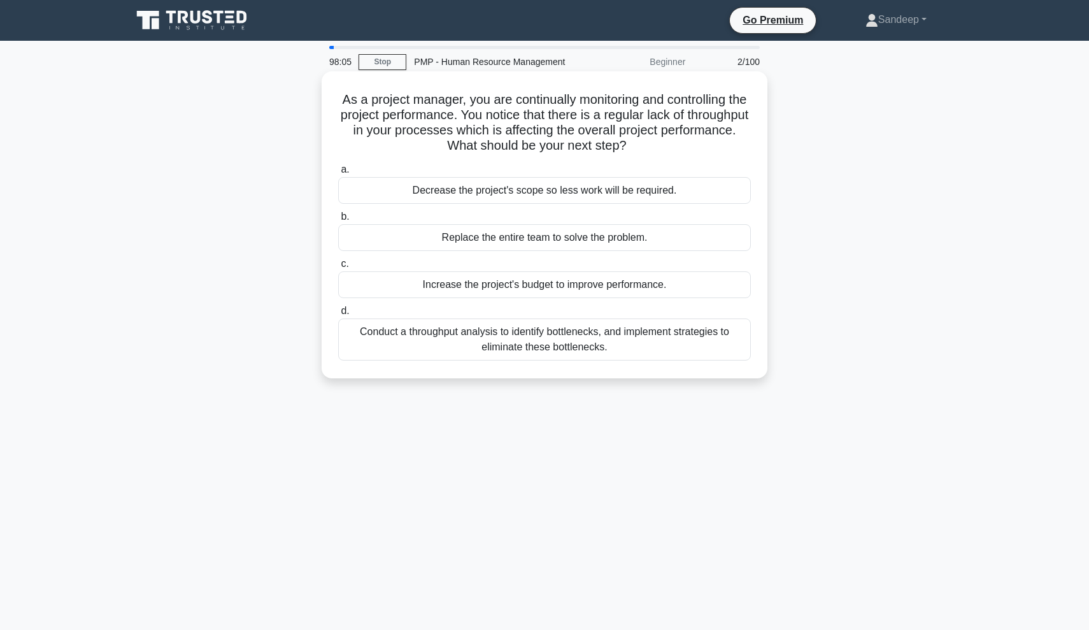
click at [617, 343] on div "Conduct a throughput analysis to identify bottlenecks, and implement strategies…" at bounding box center [544, 340] width 413 height 42
click at [338, 315] on input "d. Conduct a throughput analysis to identify bottlenecks, and implement strateg…" at bounding box center [338, 311] width 0 height 8
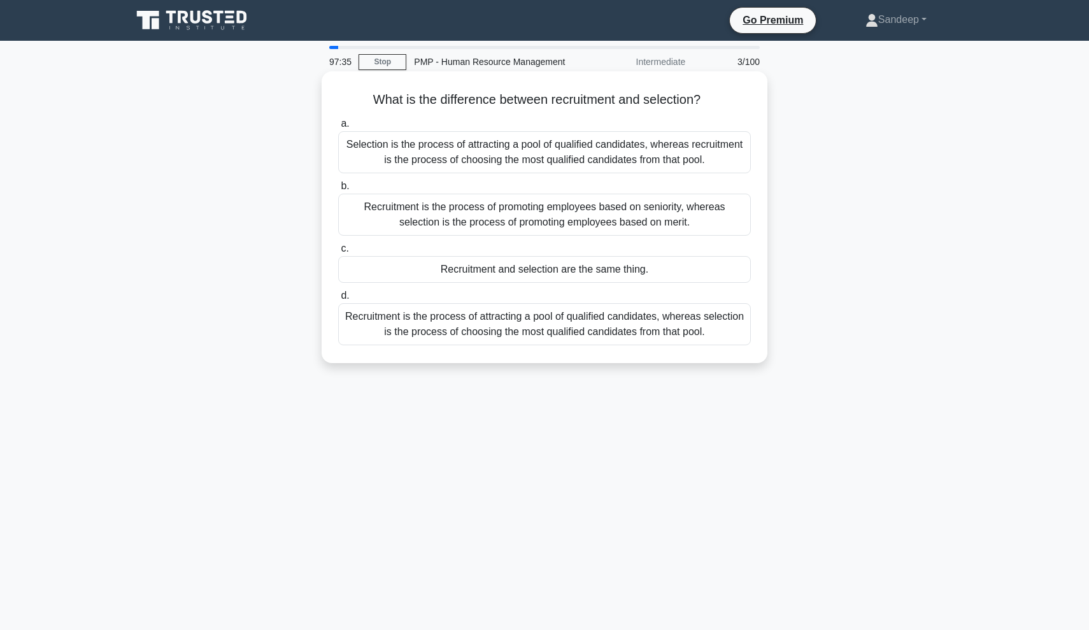
click at [622, 327] on div "Recruitment is the process of attracting a pool of qualified candidates, wherea…" at bounding box center [544, 324] width 413 height 42
click at [338, 300] on input "d. Recruitment is the process of attracting a pool of qualified candidates, whe…" at bounding box center [338, 296] width 0 height 8
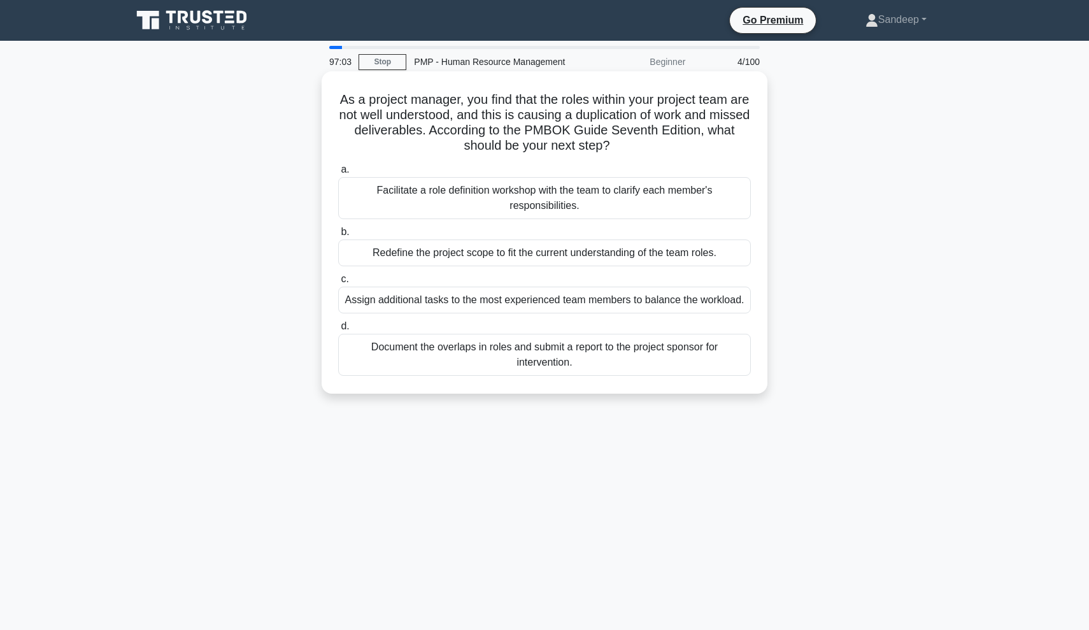
click at [654, 197] on div "Facilitate a role definition workshop with the team to clarify each member's re…" at bounding box center [544, 198] width 413 height 42
click at [338, 174] on input "a. Facilitate a role definition workshop with the team to clarify each member's…" at bounding box center [338, 170] width 0 height 8
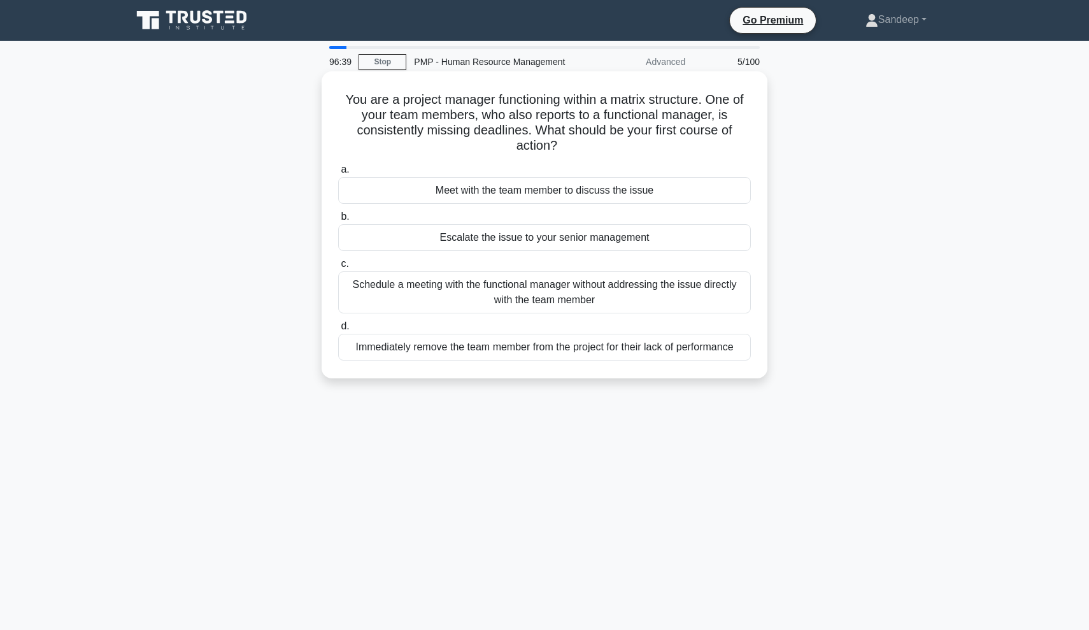
click at [636, 291] on div "Schedule a meeting with the functional manager without addressing the issue dir…" at bounding box center [544, 292] width 413 height 42
click at [338, 268] on input "c. Schedule a meeting with the functional manager without addressing the issue …" at bounding box center [338, 264] width 0 height 8
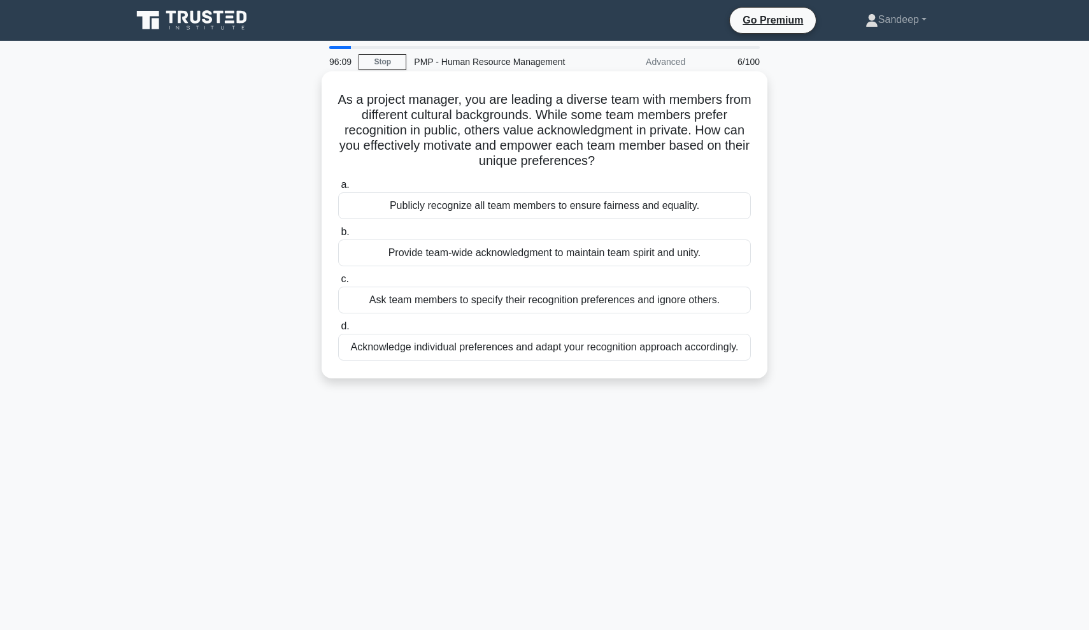
click at [638, 349] on div "Acknowledge individual preferences and adapt your recognition approach accordin…" at bounding box center [544, 347] width 413 height 27
click at [338, 331] on input "d. Acknowledge individual preferences and adapt your recognition approach accor…" at bounding box center [338, 326] width 0 height 8
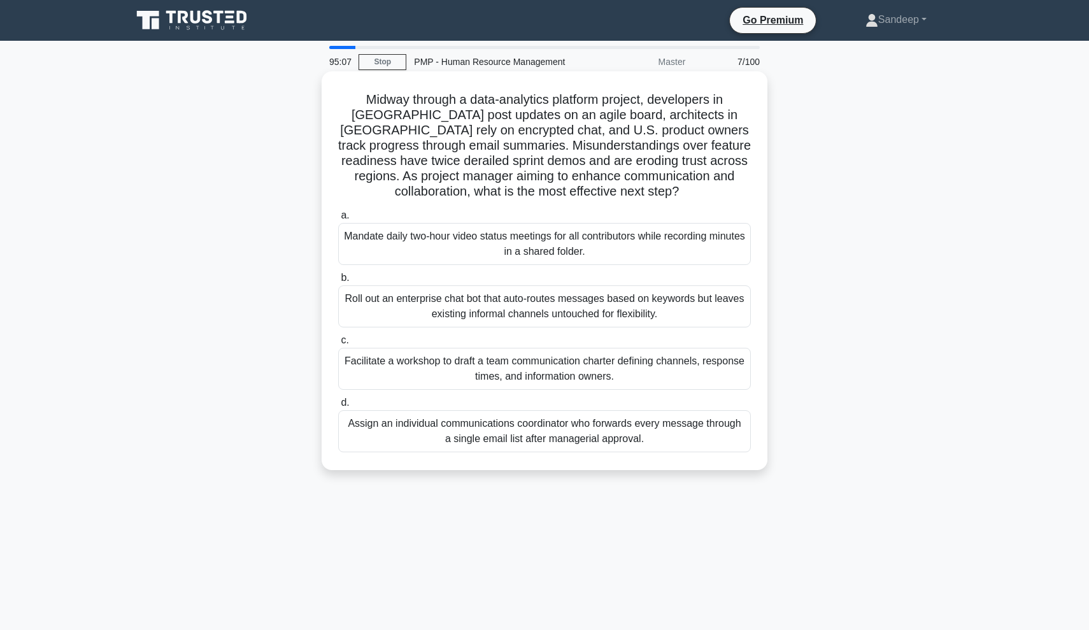
click at [593, 372] on div "Facilitate a workshop to draft a team communication charter defining channels, …" at bounding box center [544, 369] width 413 height 42
click at [338, 345] on input "c. Facilitate a workshop to draft a team communication charter defining channel…" at bounding box center [338, 340] width 0 height 8
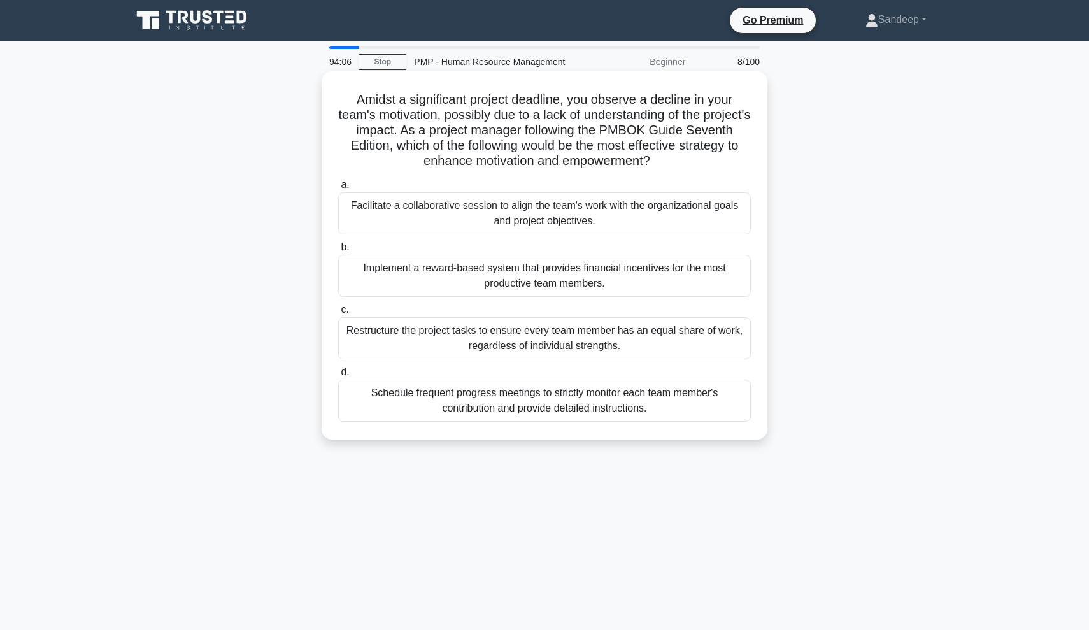
click at [629, 219] on div "Facilitate a collaborative session to align the team's work with the organizati…" at bounding box center [544, 213] width 413 height 42
click at [338, 189] on input "a. Facilitate a collaborative session to align the team's work with the organiz…" at bounding box center [338, 185] width 0 height 8
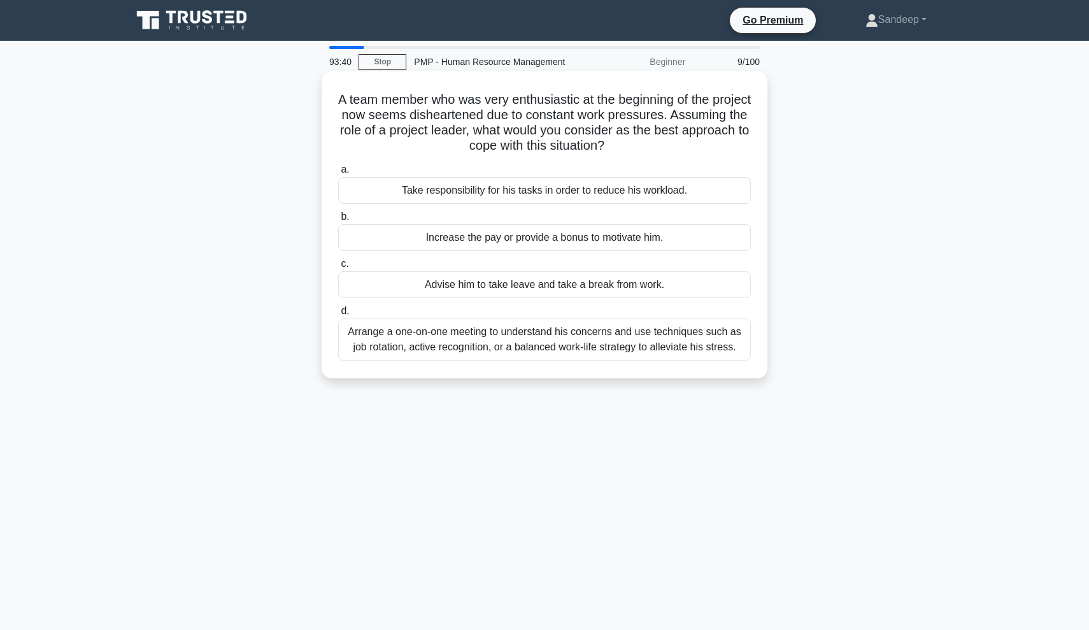
click at [695, 347] on div "Arrange a one-on-one meeting to understand his concerns and use techniques such…" at bounding box center [544, 340] width 413 height 42
click at [338, 315] on input "d. Arrange a one-on-one meeting to understand his concerns and use techniques s…" at bounding box center [338, 311] width 0 height 8
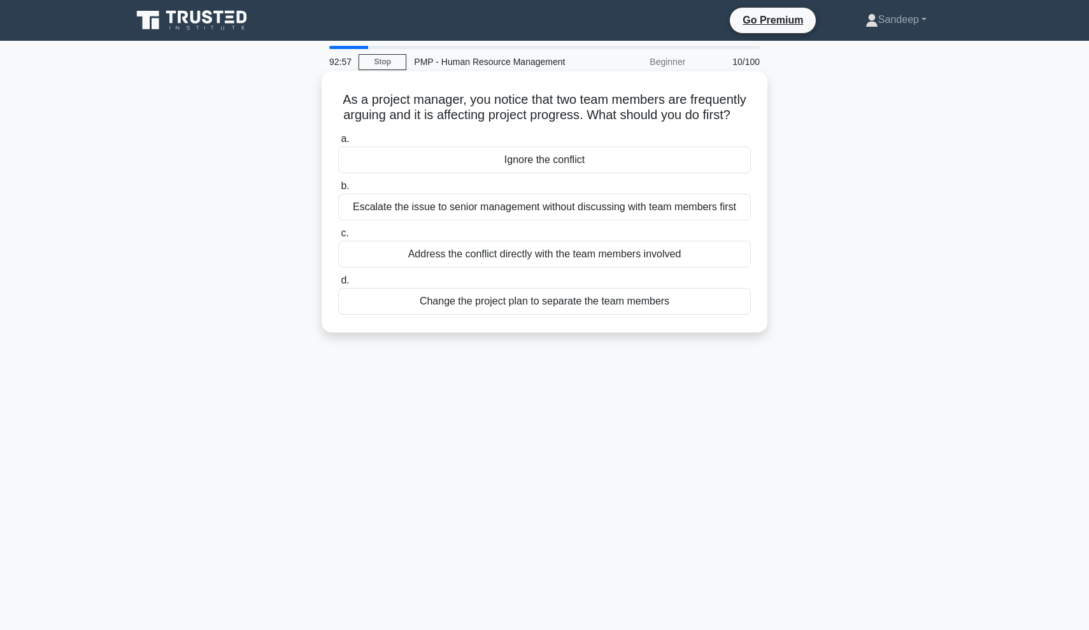
click at [680, 249] on div "Address the conflict directly with the team members involved" at bounding box center [544, 254] width 413 height 27
click at [338, 238] on input "c. Address the conflict directly with the team members involved" at bounding box center [338, 233] width 0 height 8
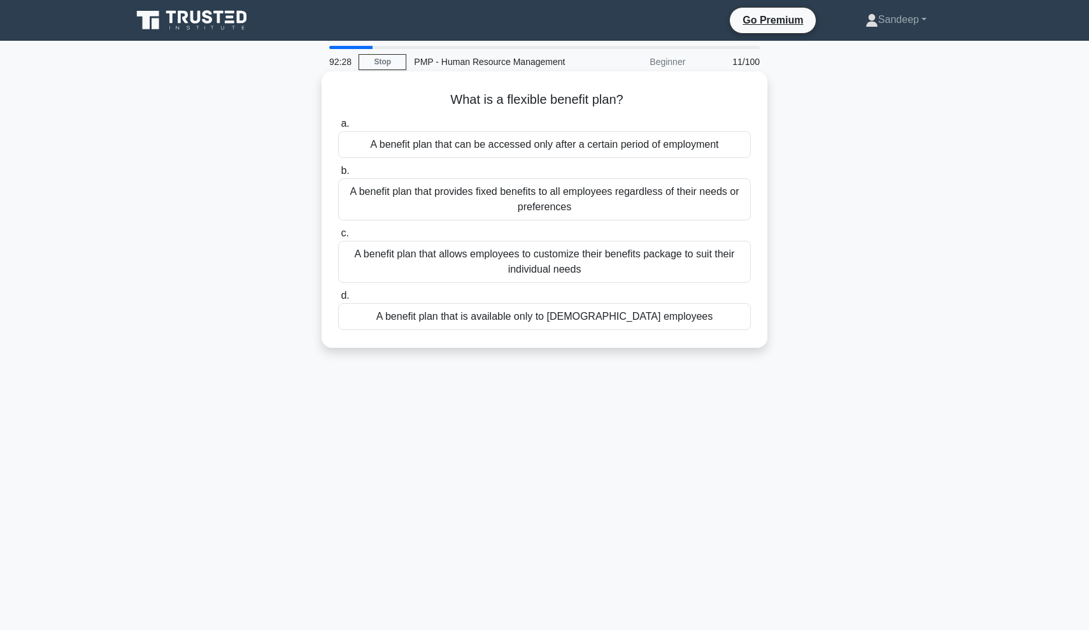
click at [668, 261] on div "A benefit plan that allows employees to customize their benefits package to sui…" at bounding box center [544, 262] width 413 height 42
click at [338, 238] on input "c. A benefit plan that allows employees to customize their benefits package to …" at bounding box center [338, 233] width 0 height 8
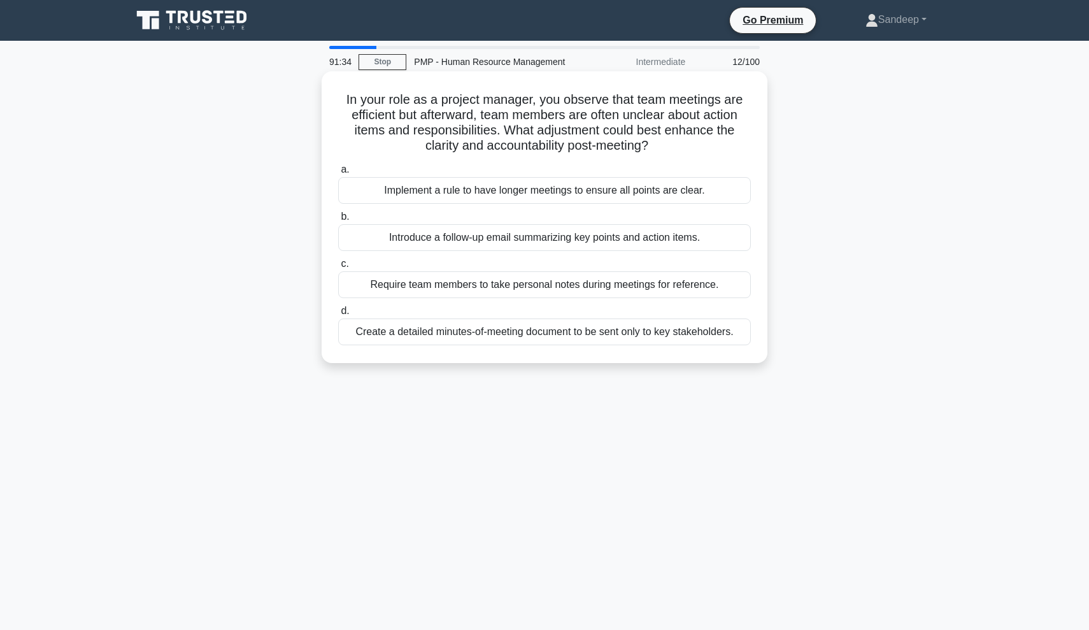
click at [663, 237] on div "Introduce a follow-up email summarizing key points and action items." at bounding box center [544, 237] width 413 height 27
click at [338, 221] on input "b. Introduce a follow-up email summarizing key points and action items." at bounding box center [338, 217] width 0 height 8
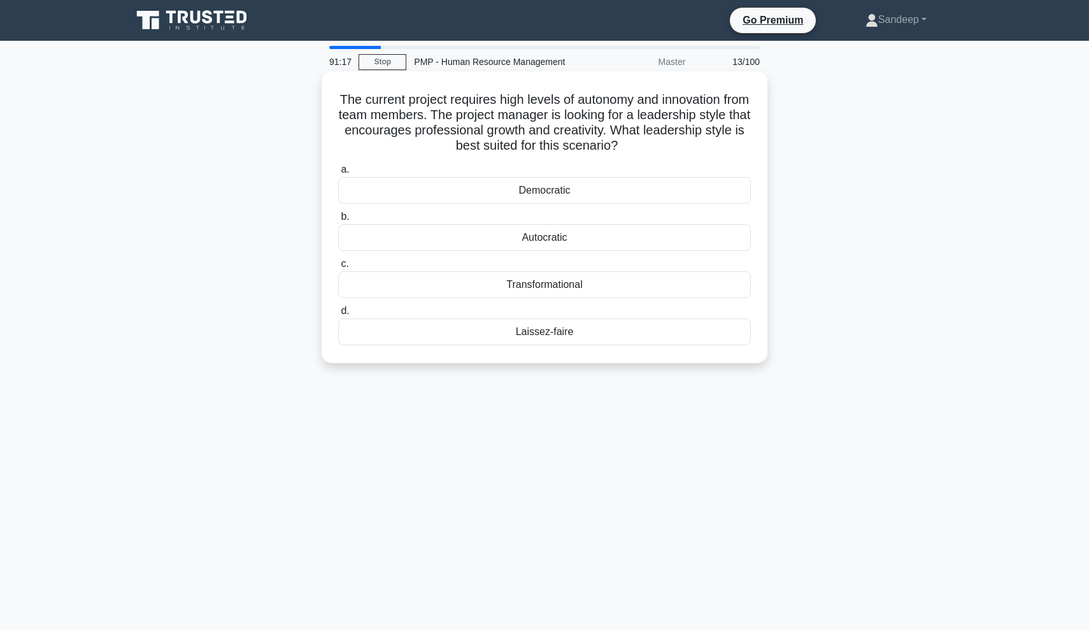
click at [632, 286] on div "Transformational" at bounding box center [544, 284] width 413 height 27
click at [338, 268] on input "c. Transformational" at bounding box center [338, 264] width 0 height 8
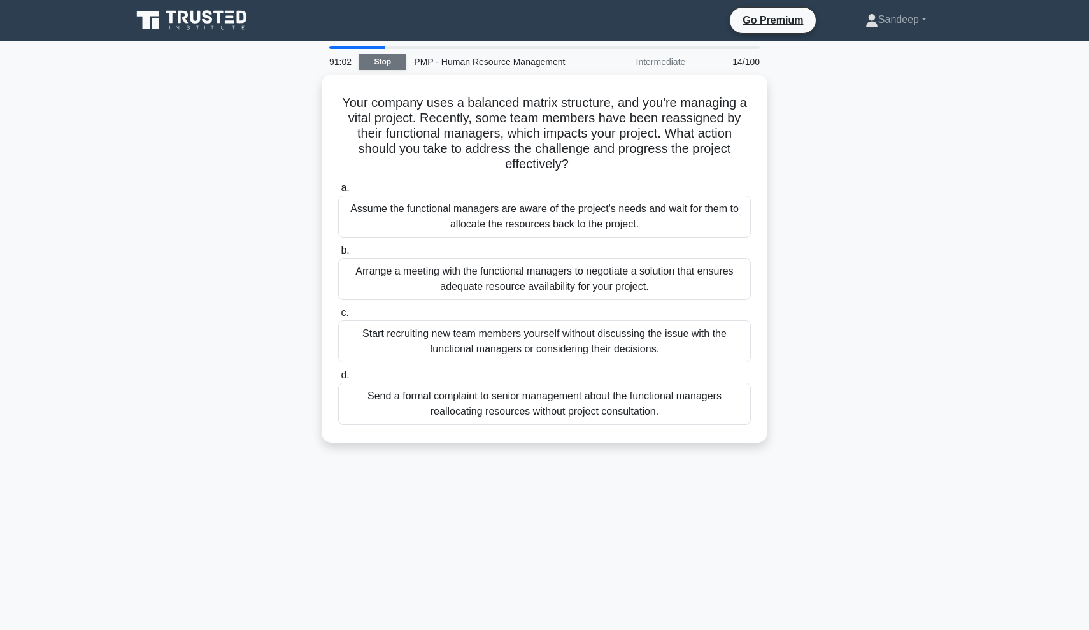
click at [389, 64] on link "Stop" at bounding box center [383, 62] width 48 height 16
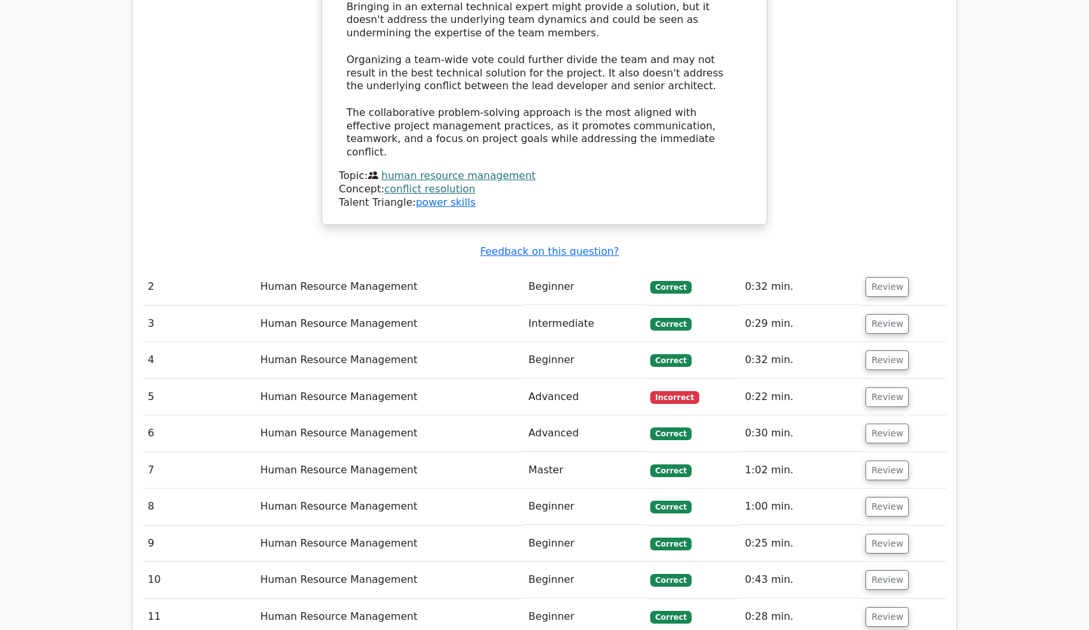
scroll to position [1818, 0]
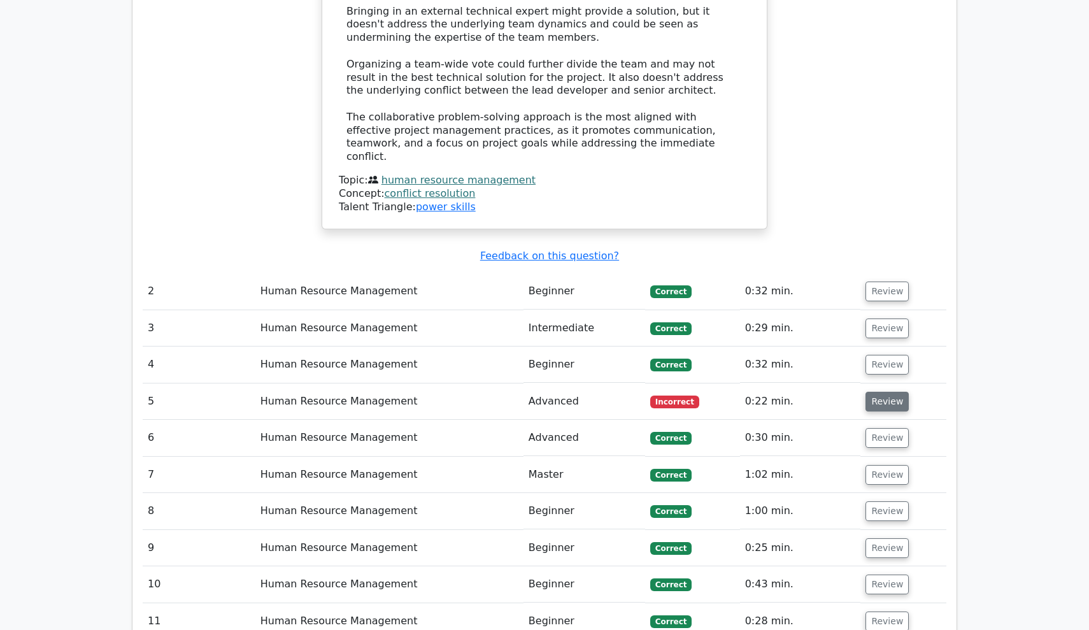
click at [895, 392] on button "Review" at bounding box center [887, 402] width 43 height 20
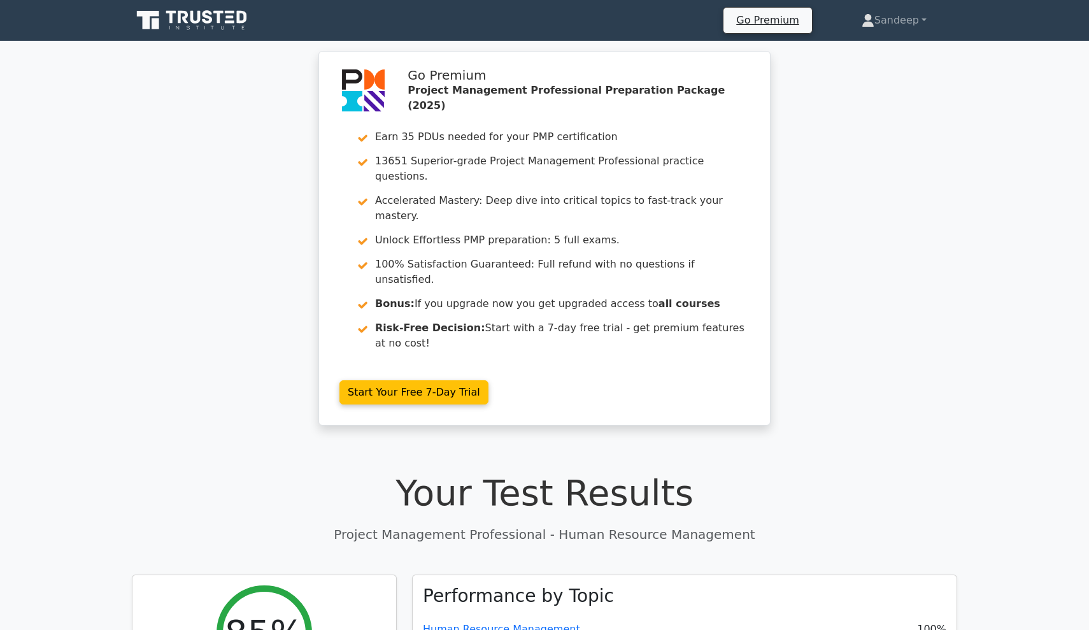
scroll to position [0, 0]
